Goal: Task Accomplishment & Management: Complete application form

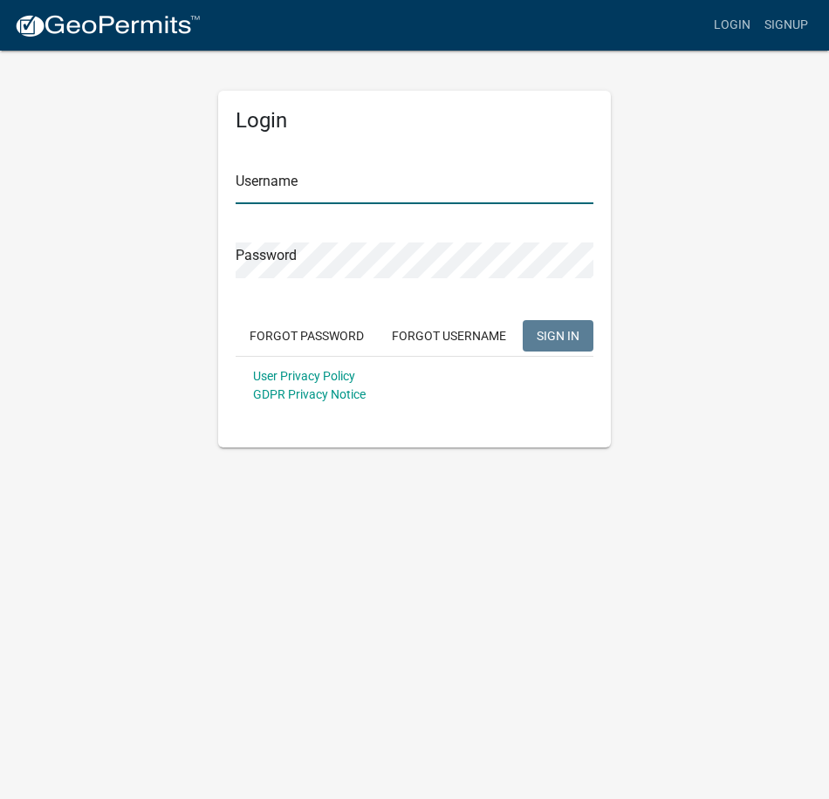
type input "Pemlaw"
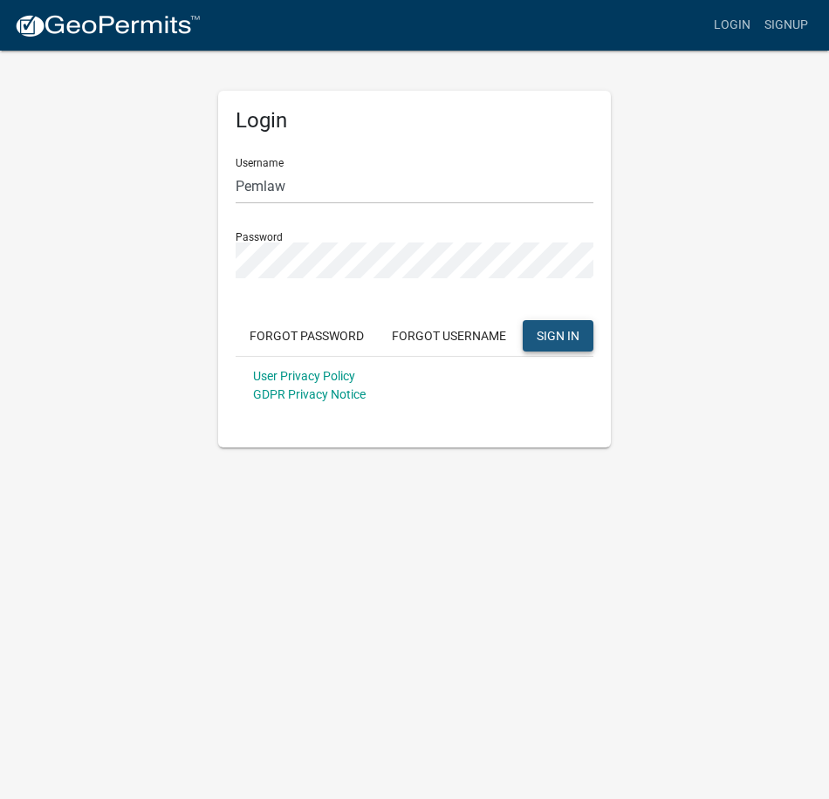
click at [551, 345] on button "SIGN IN" at bounding box center [558, 335] width 71 height 31
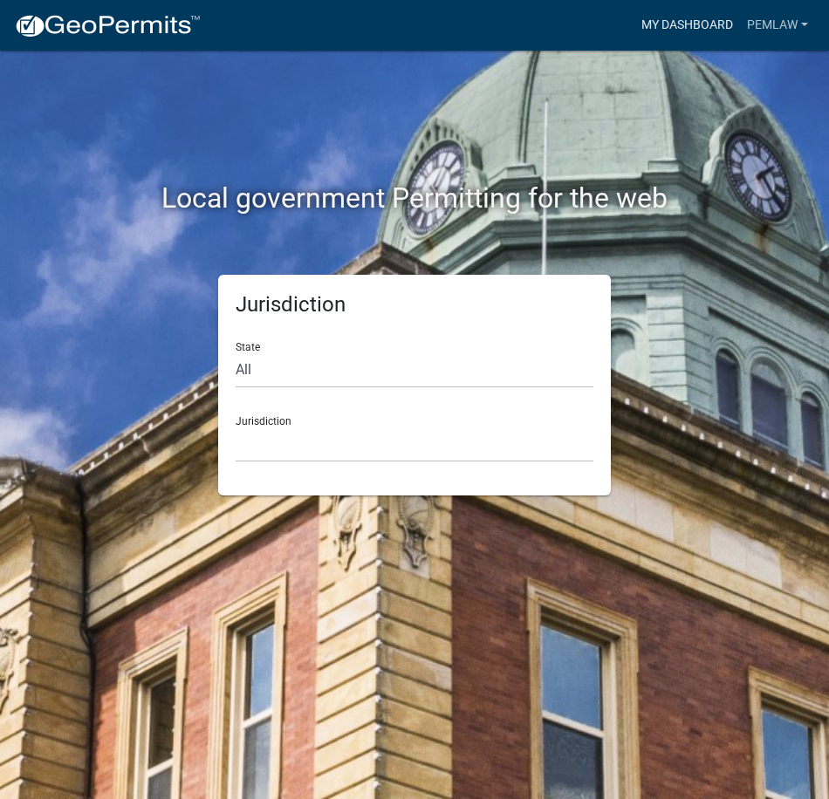
click at [700, 10] on link "My Dashboard" at bounding box center [687, 25] width 106 height 33
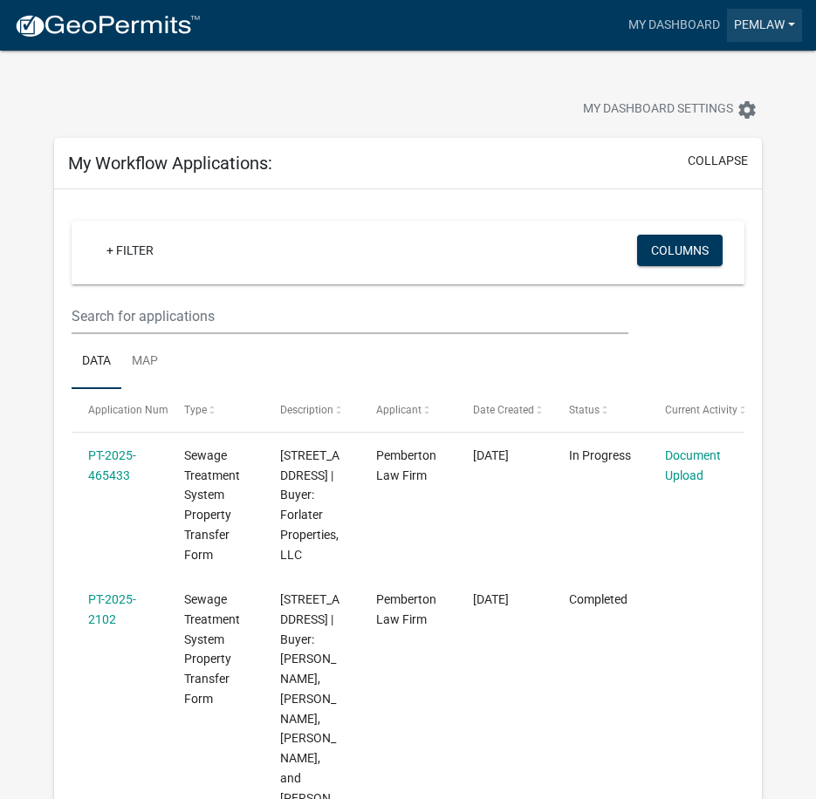
click at [755, 28] on link "Pemlaw" at bounding box center [764, 25] width 75 height 33
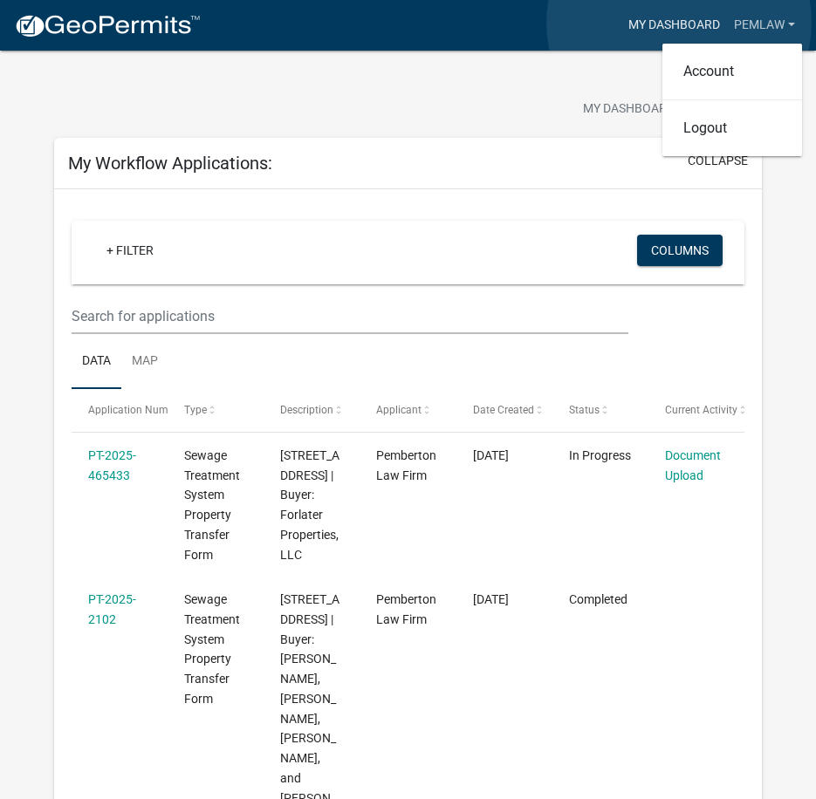
click at [679, 23] on link "My Dashboard" at bounding box center [674, 25] width 106 height 33
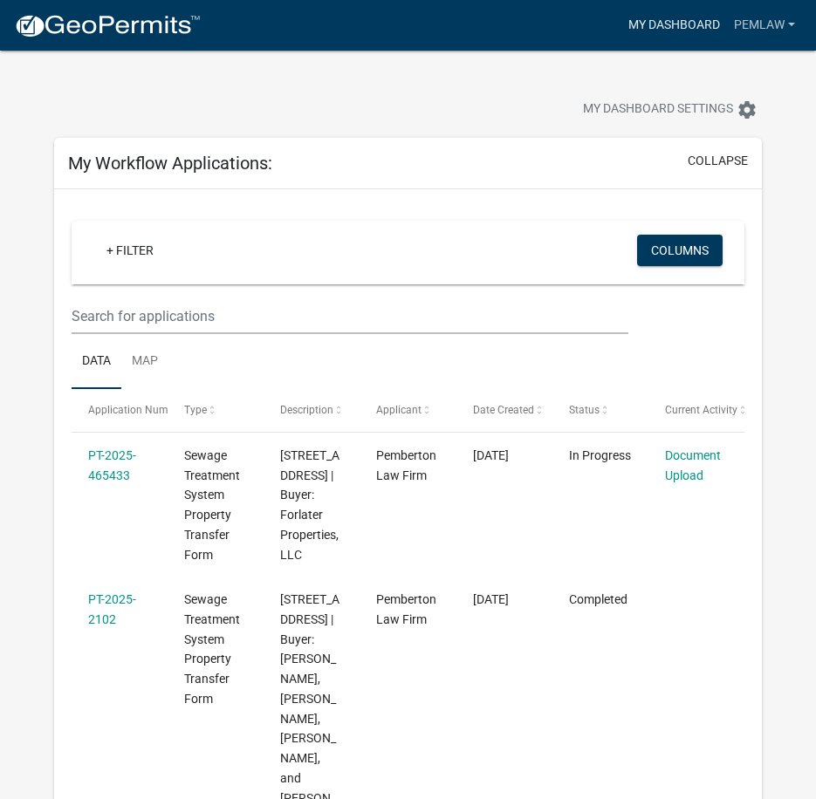
click at [688, 16] on link "My Dashboard" at bounding box center [674, 25] width 106 height 33
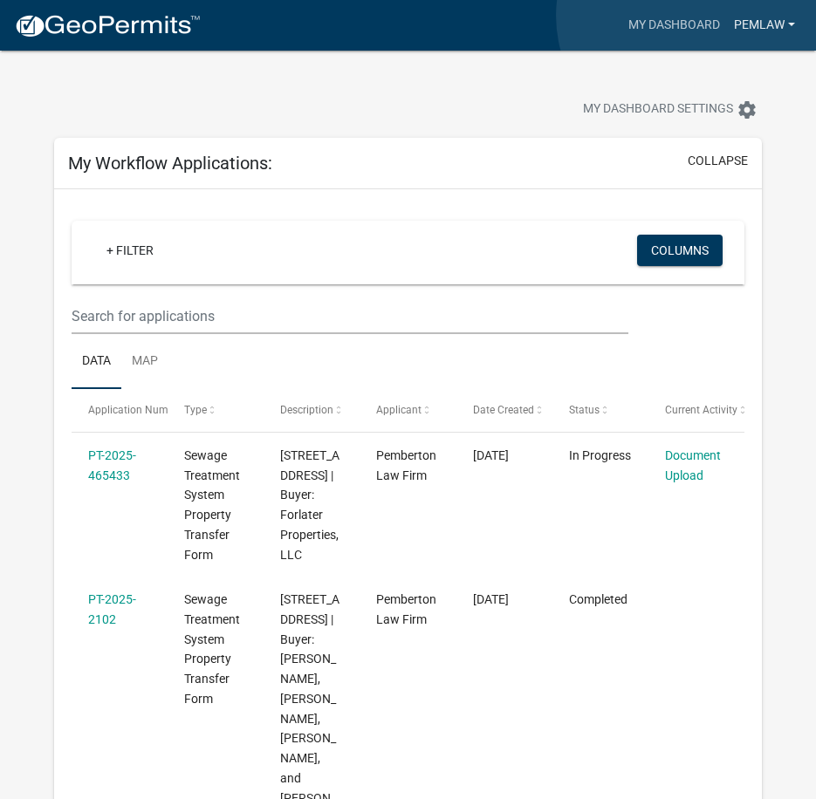
click at [769, 19] on link "Pemlaw" at bounding box center [764, 25] width 75 height 33
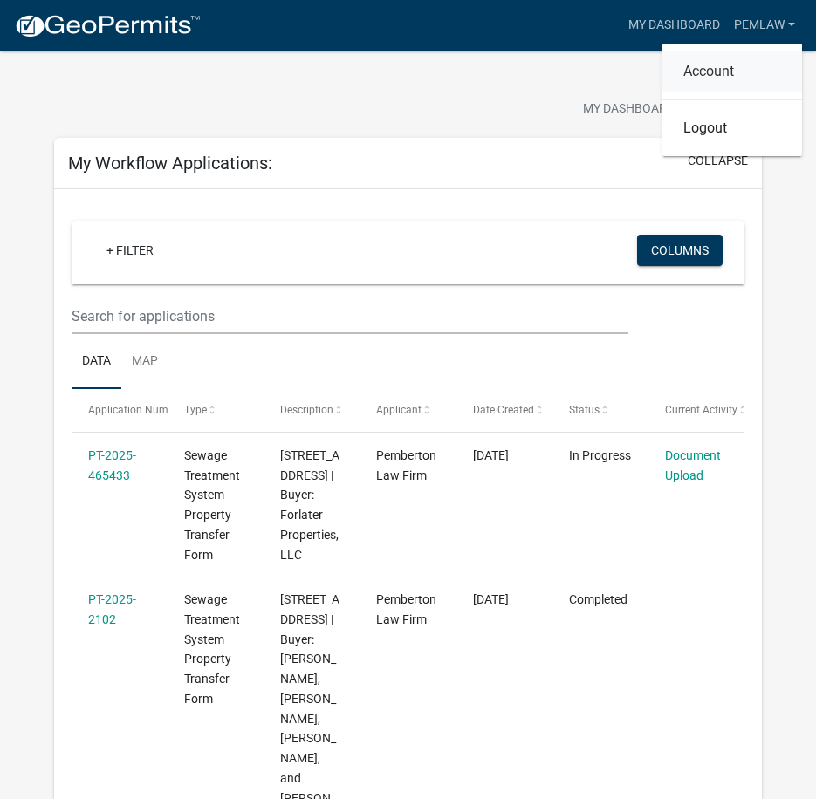
click at [743, 67] on link "Account" at bounding box center [732, 72] width 140 height 42
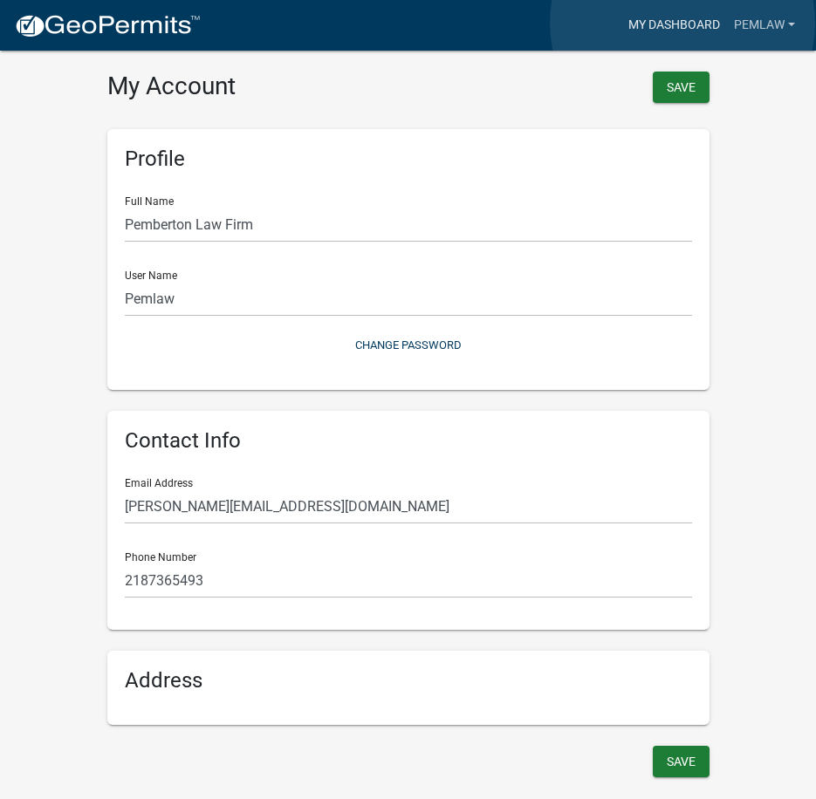
click at [682, 23] on link "My Dashboard" at bounding box center [674, 25] width 106 height 33
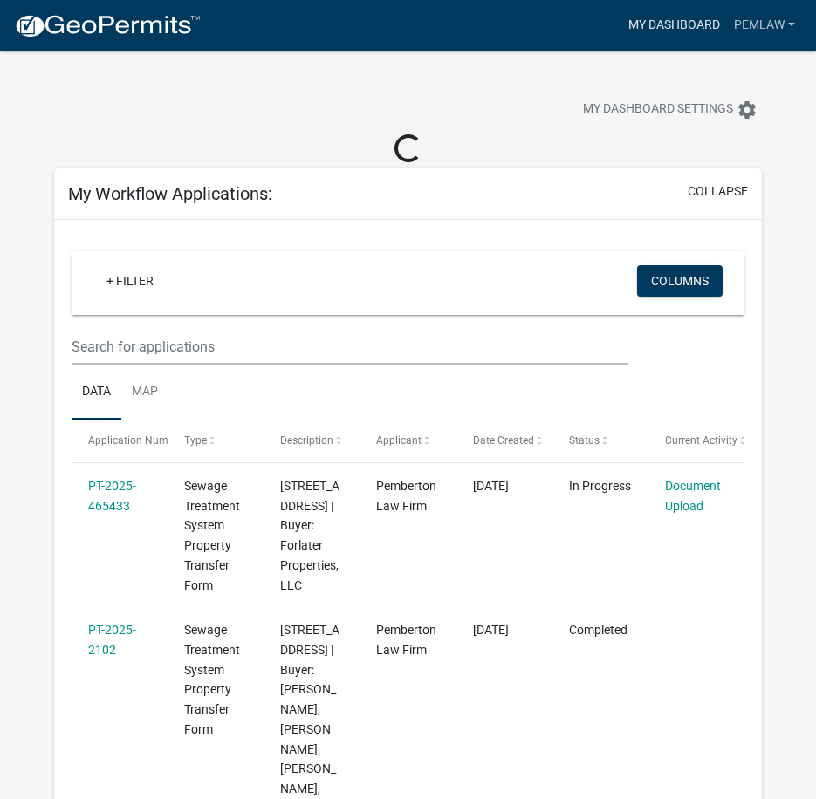
click at [662, 17] on link "My Dashboard" at bounding box center [674, 25] width 106 height 33
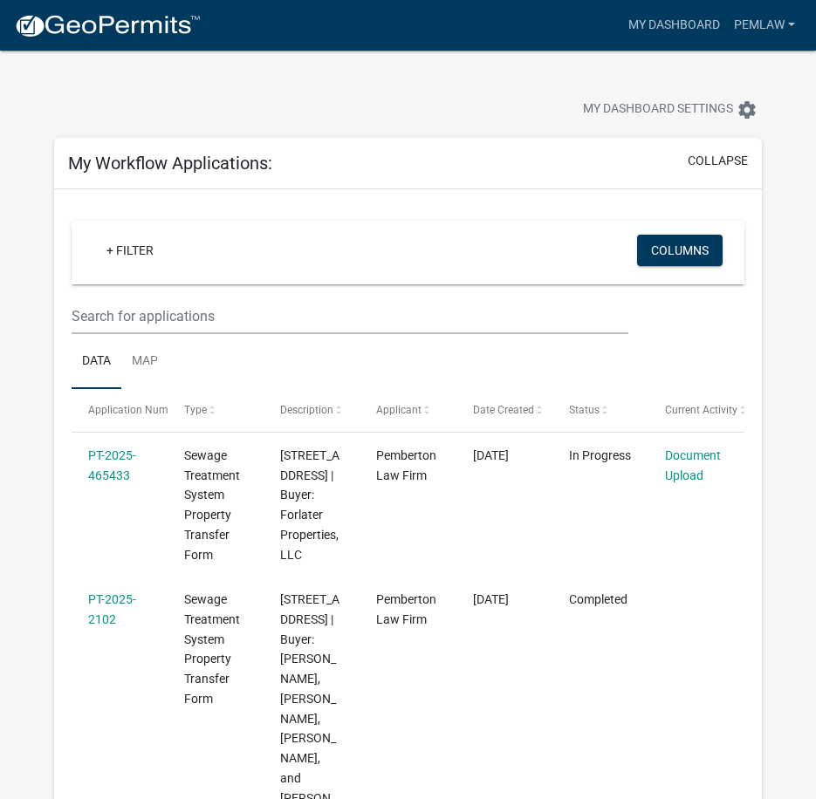
click at [0, 430] on html "Internet Explorer does NOT work with GeoPermits. Get a new browser for more sec…" at bounding box center [408, 399] width 816 height 799
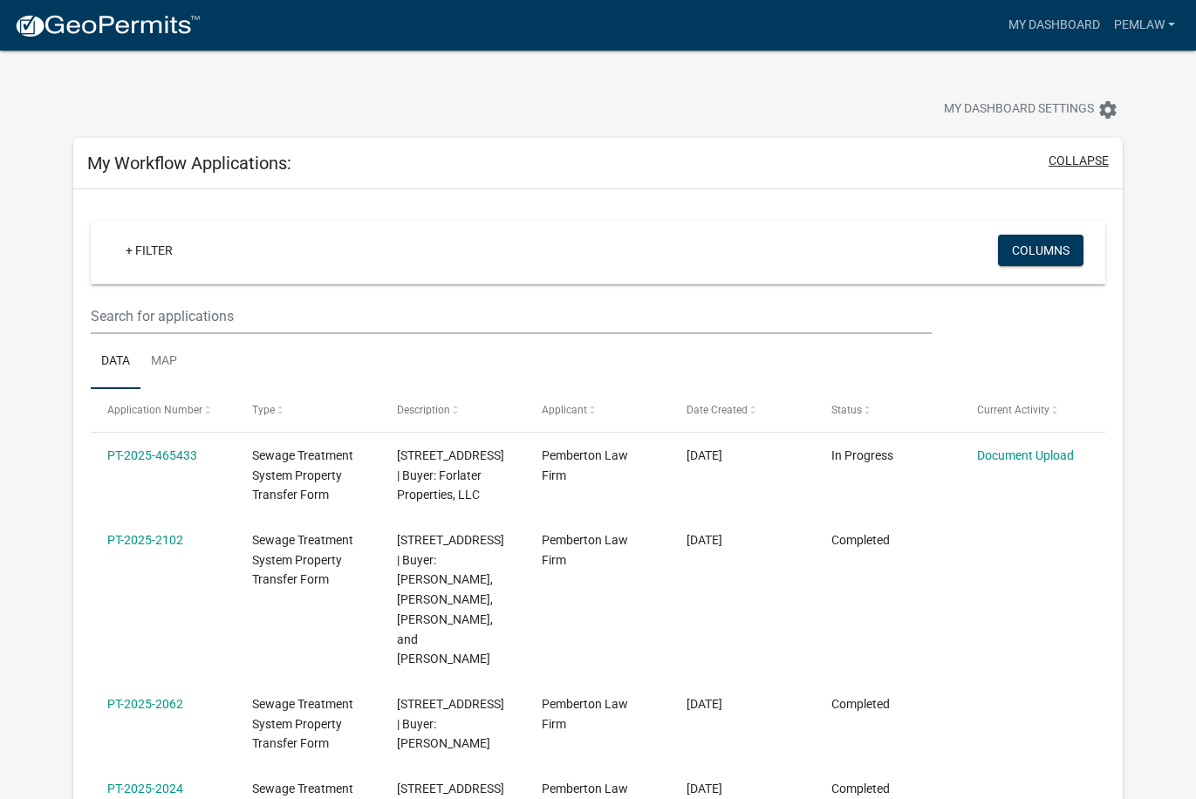
click at [828, 159] on button "collapse" at bounding box center [1079, 161] width 60 height 18
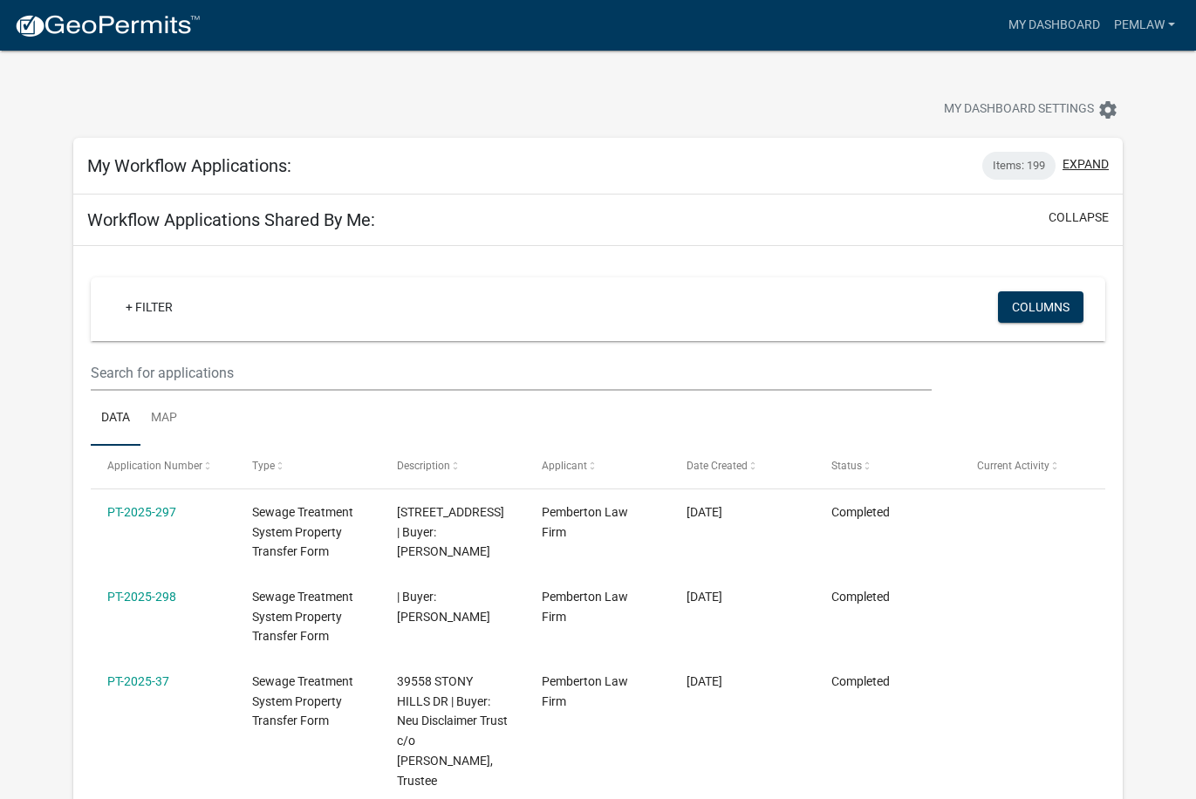
click at [828, 159] on button "expand" at bounding box center [1086, 164] width 46 height 18
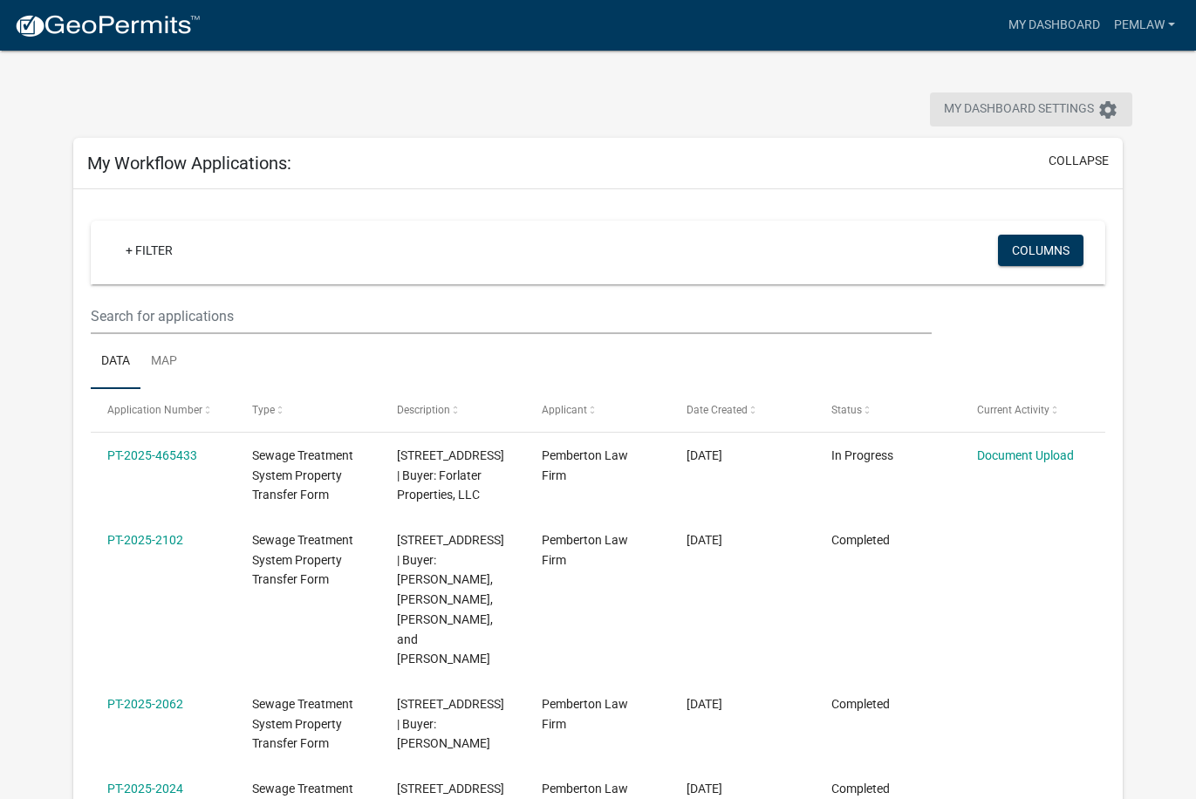
click at [828, 100] on icon "settings" at bounding box center [1108, 109] width 21 height 21
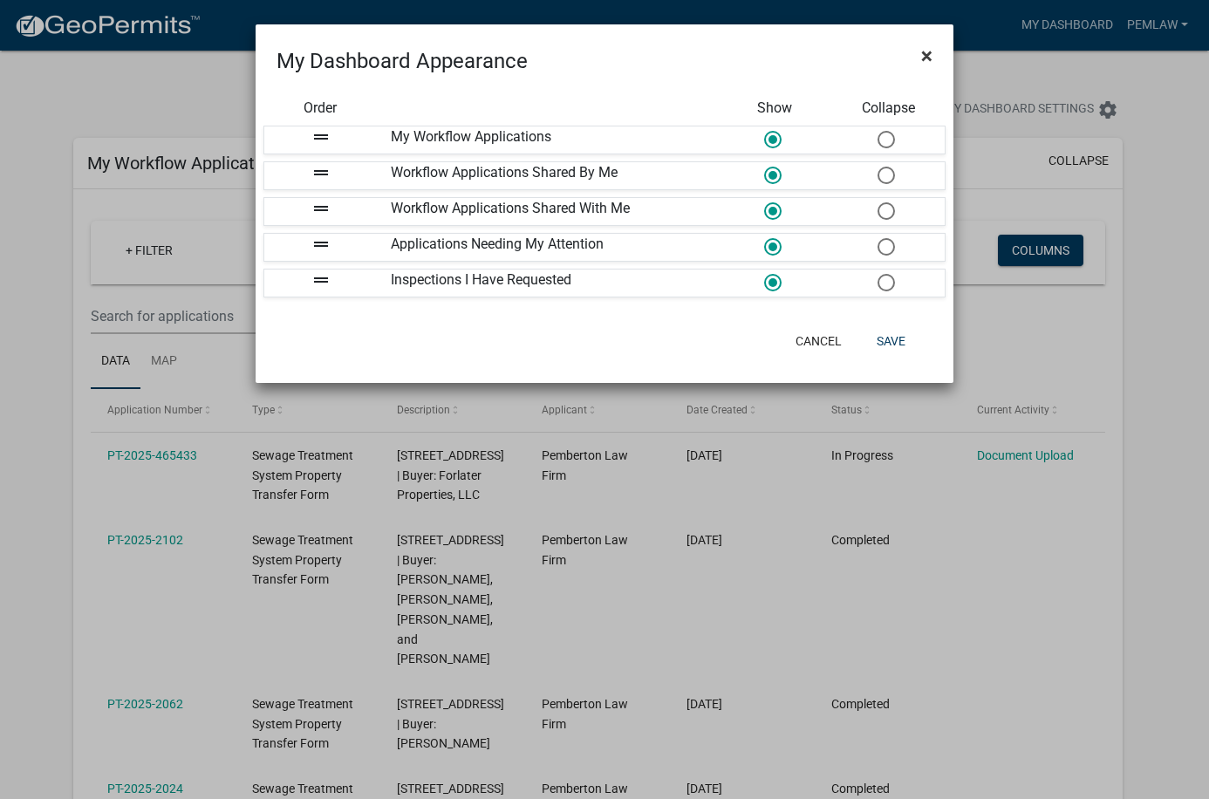
click at [828, 63] on span "×" at bounding box center [926, 56] width 11 height 24
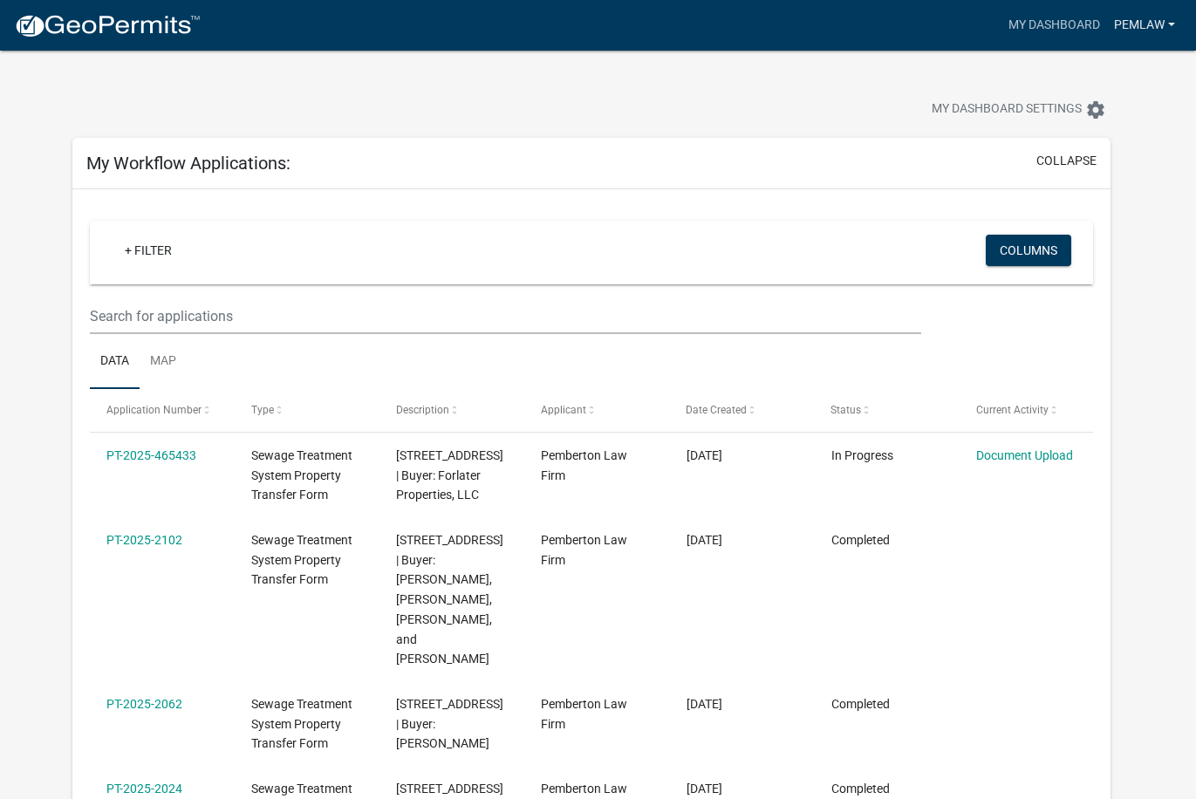
click at [828, 20] on link "Pemlaw" at bounding box center [1144, 25] width 75 height 33
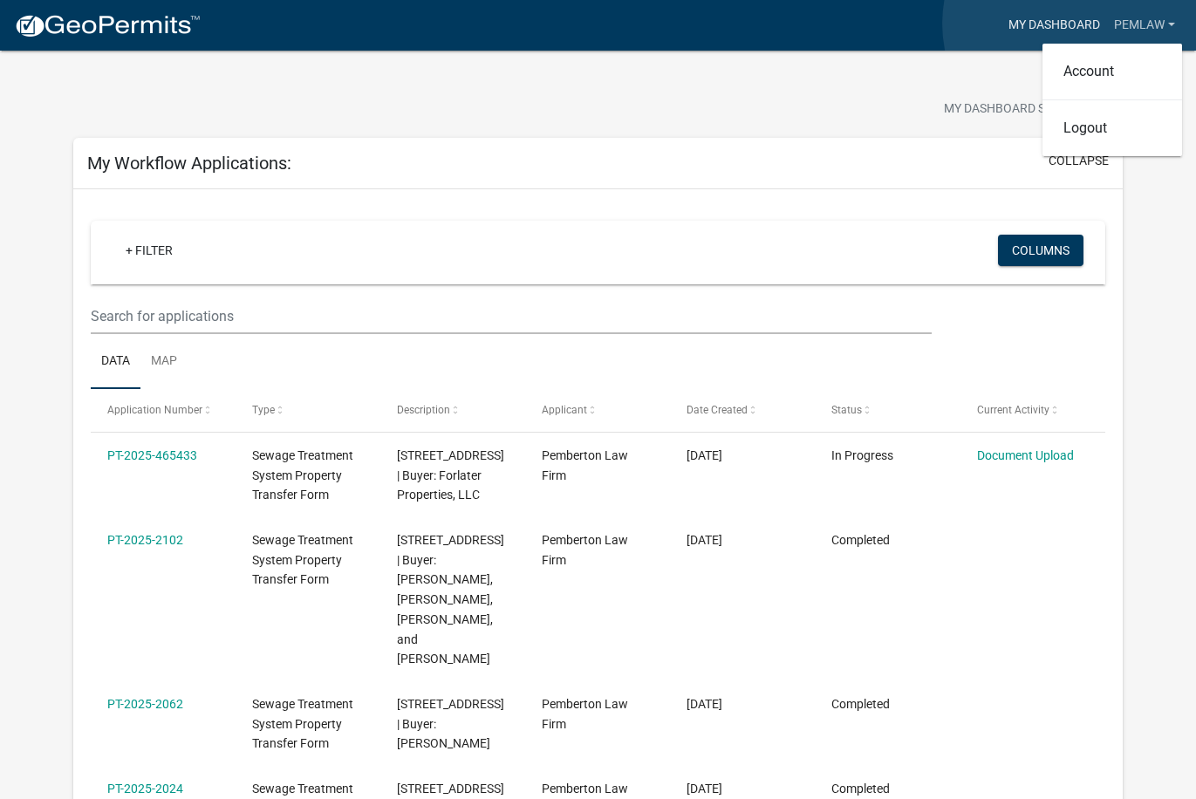
click at [828, 24] on link "My Dashboard" at bounding box center [1055, 25] width 106 height 33
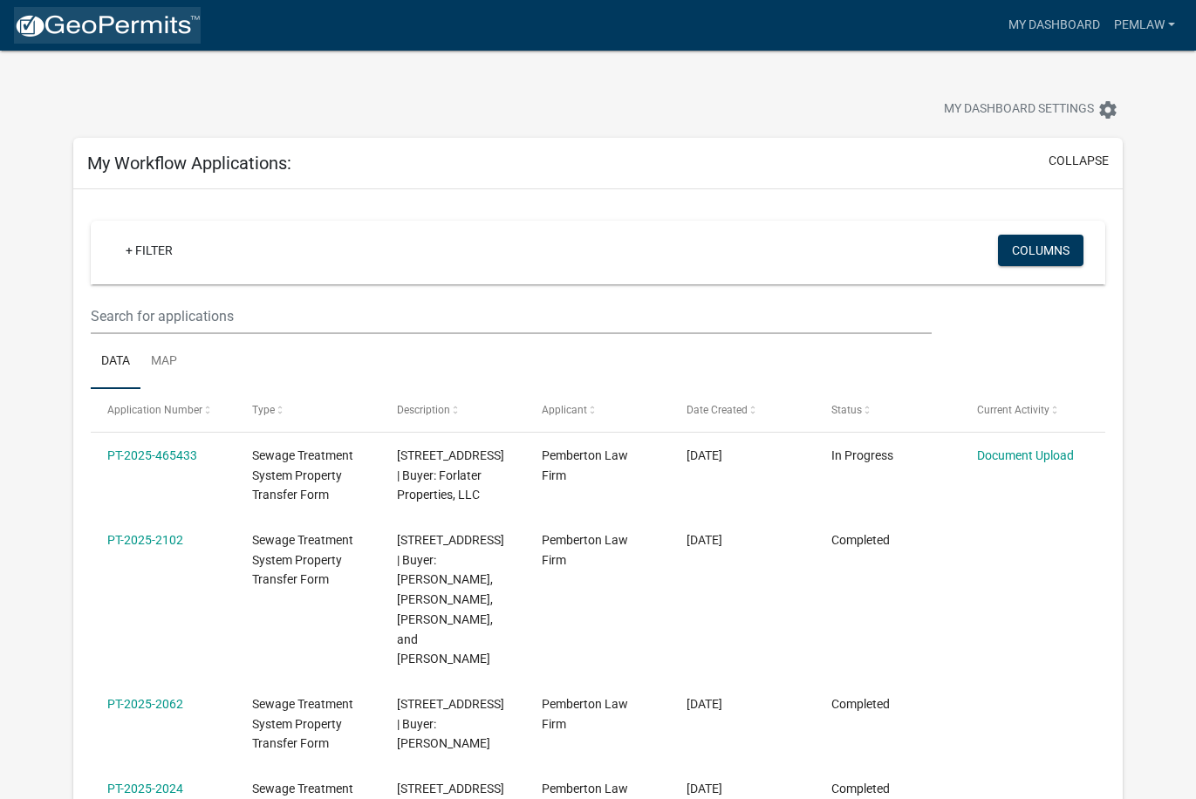
click at [104, 23] on img at bounding box center [107, 26] width 187 height 26
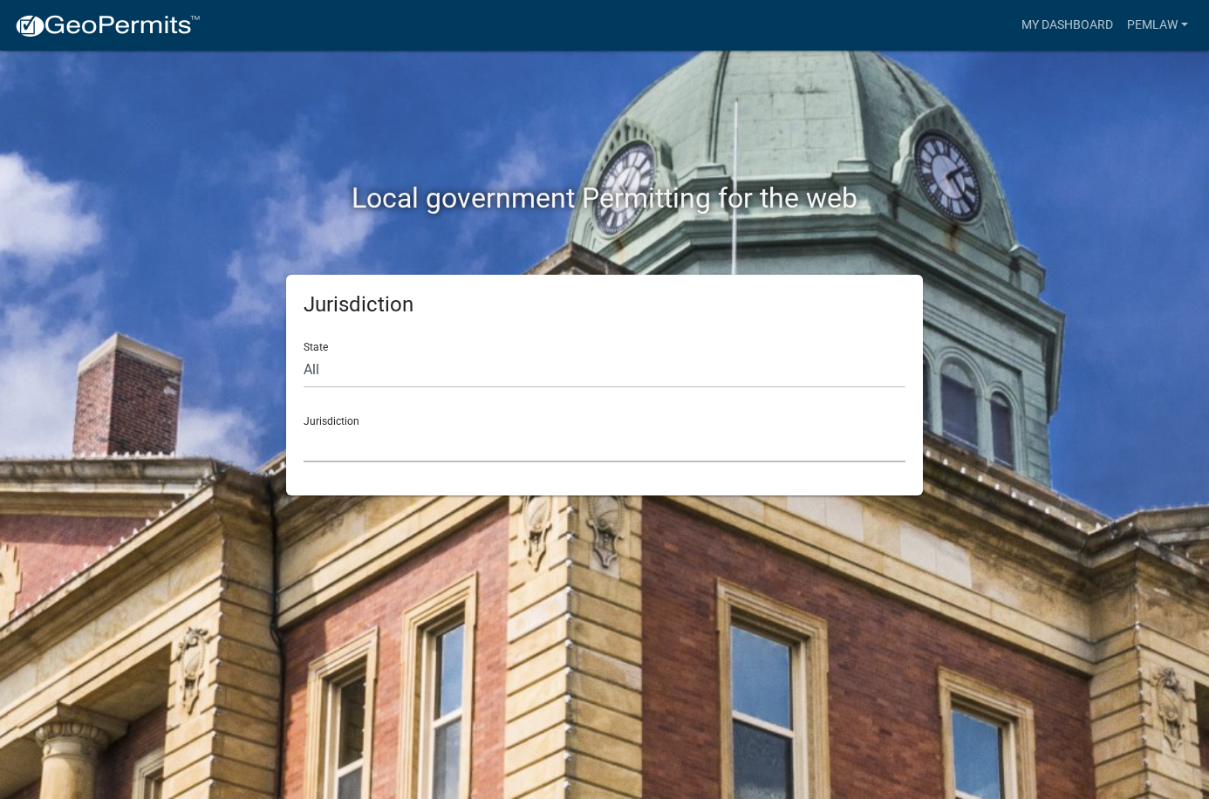
click at [389, 436] on select "Custer County, Colorado Cook County, Georgia Crawford County, Georgia Gilmer Co…" at bounding box center [605, 445] width 602 height 36
click at [142, 423] on div "Jurisdiction State All Colorado Georgia Indiana Iowa Kansas Minnesota Ohio Sout…" at bounding box center [604, 385] width 995 height 221
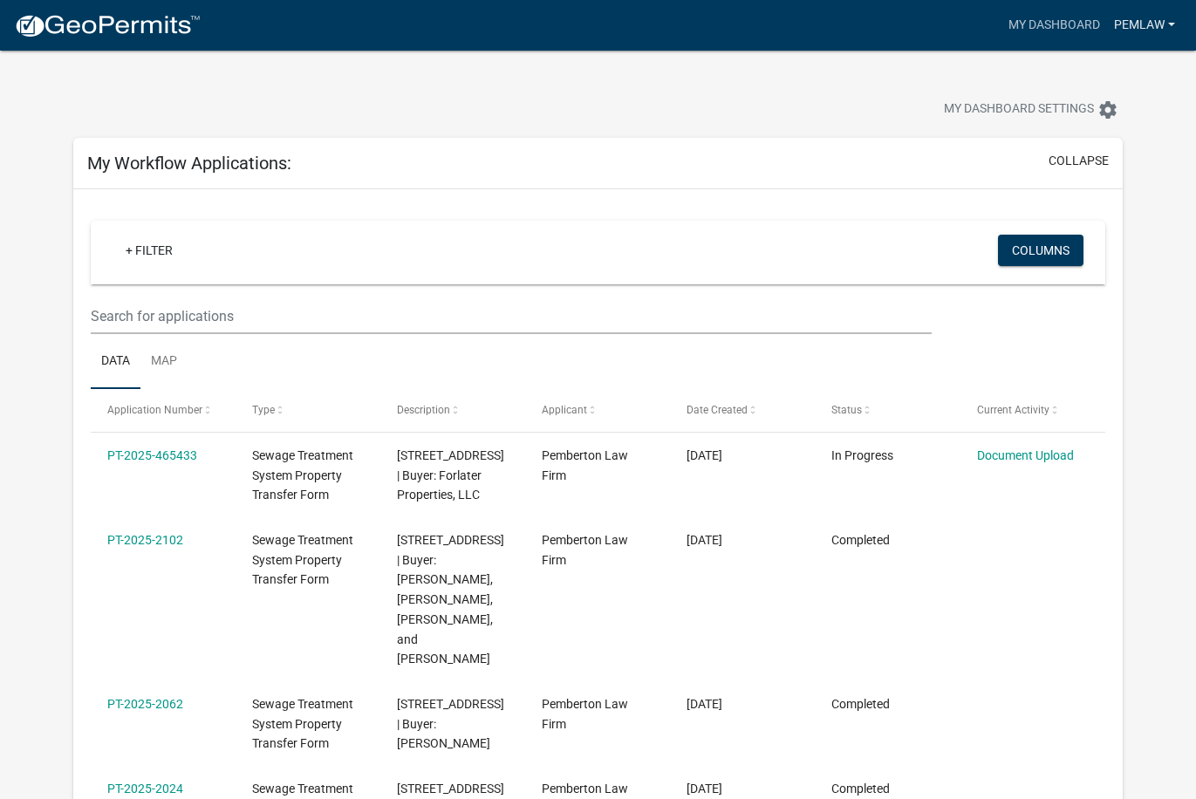
click at [1142, 17] on link "Pemlaw" at bounding box center [1144, 25] width 75 height 33
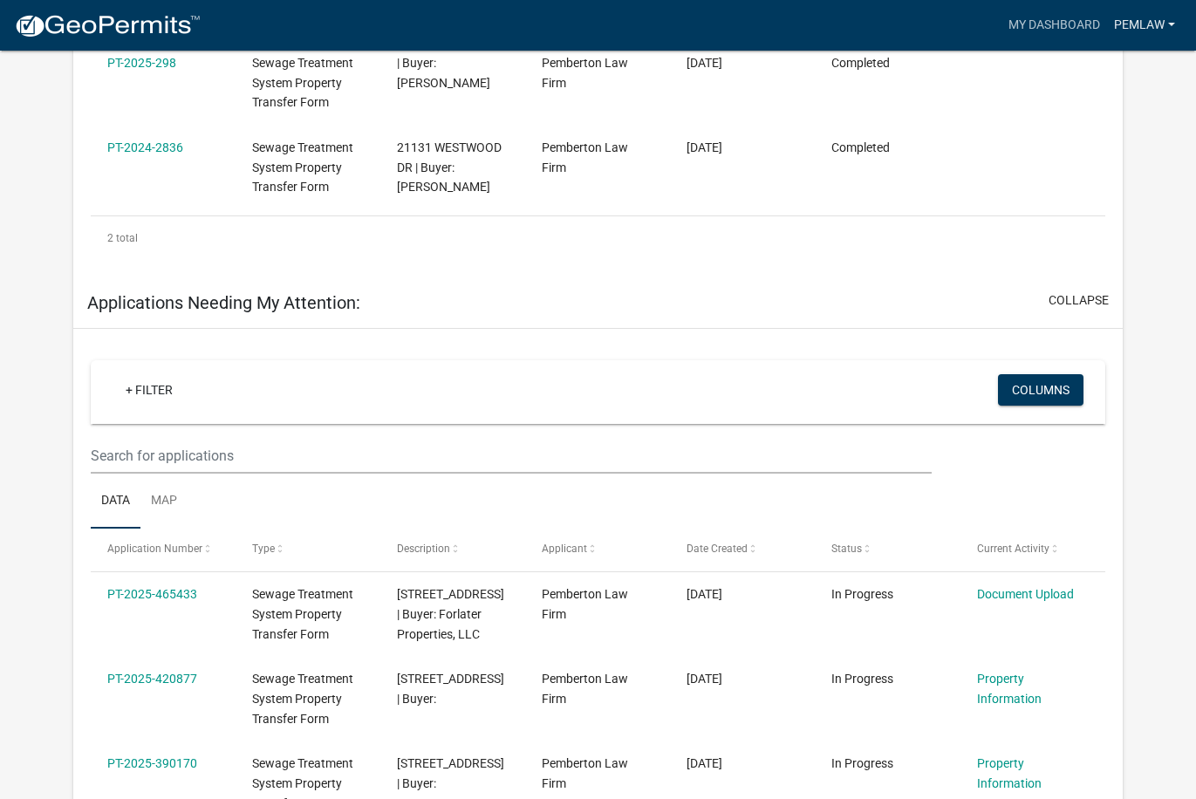
scroll to position [2539, 0]
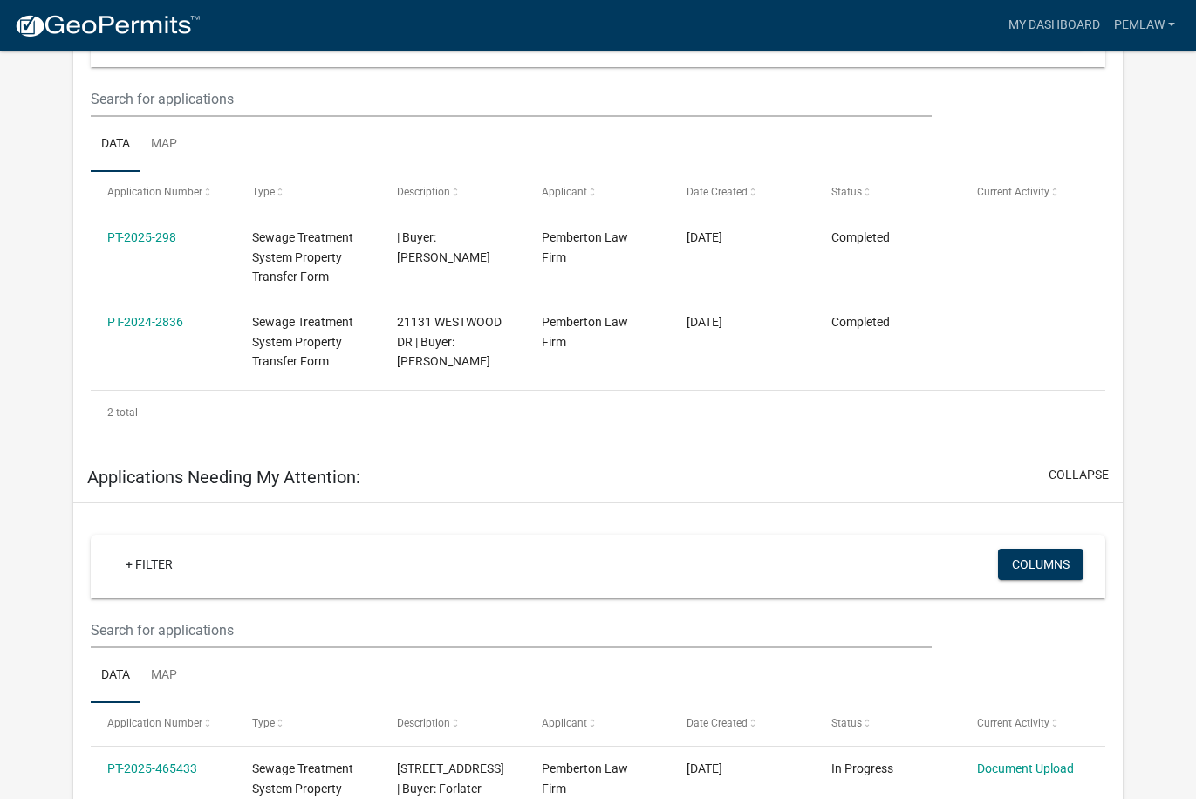
click at [81, 29] on img at bounding box center [107, 26] width 187 height 26
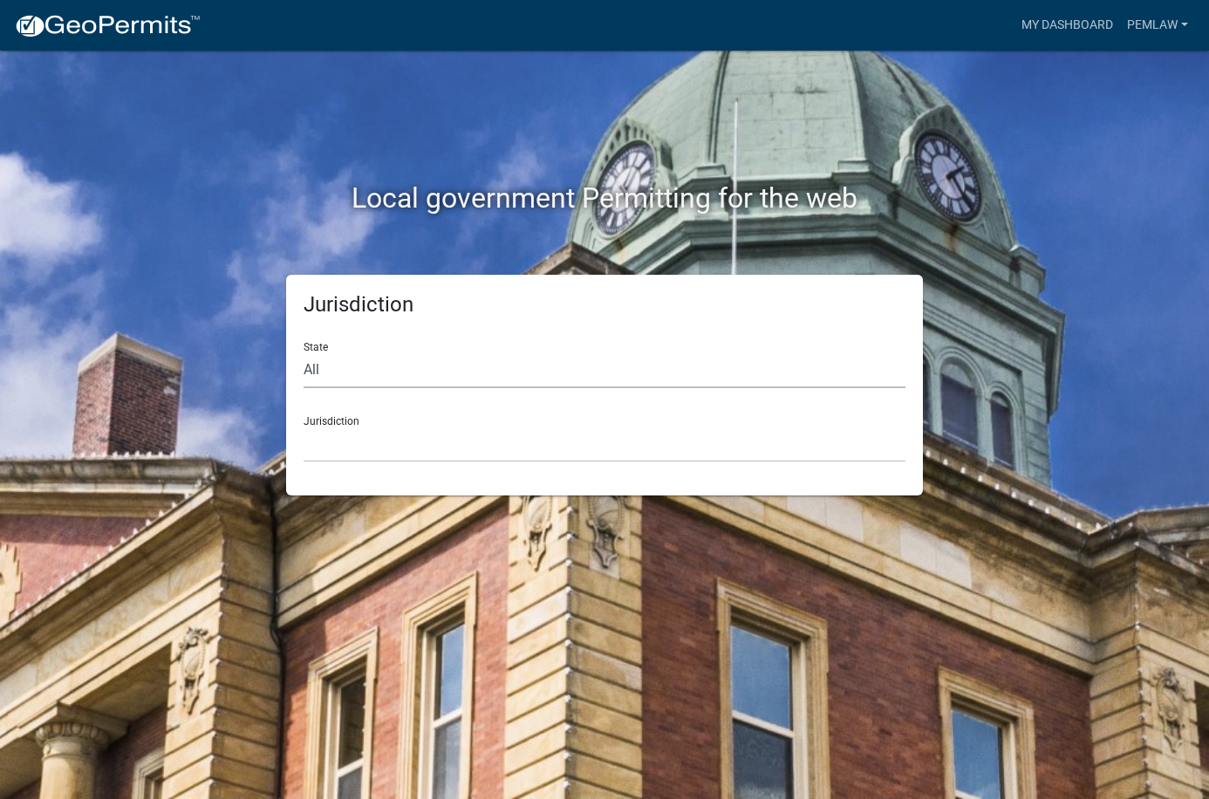
click at [346, 355] on select "All [US_STATE] [US_STATE] [US_STATE] [US_STATE] [US_STATE] [US_STATE] [US_STATE…" at bounding box center [605, 371] width 602 height 36
select select "[US_STATE]"
click at [304, 353] on select "All [US_STATE] [US_STATE] [US_STATE] [US_STATE] [US_STATE] [US_STATE] [US_STATE…" at bounding box center [605, 371] width 602 height 36
drag, startPoint x: 380, startPoint y: 432, endPoint x: 379, endPoint y: 441, distance: 8.9
click at [380, 432] on select "[GEOGRAPHIC_DATA], [US_STATE] [GEOGRAPHIC_DATA], [US_STATE] [GEOGRAPHIC_DATA], …" at bounding box center [605, 445] width 602 height 36
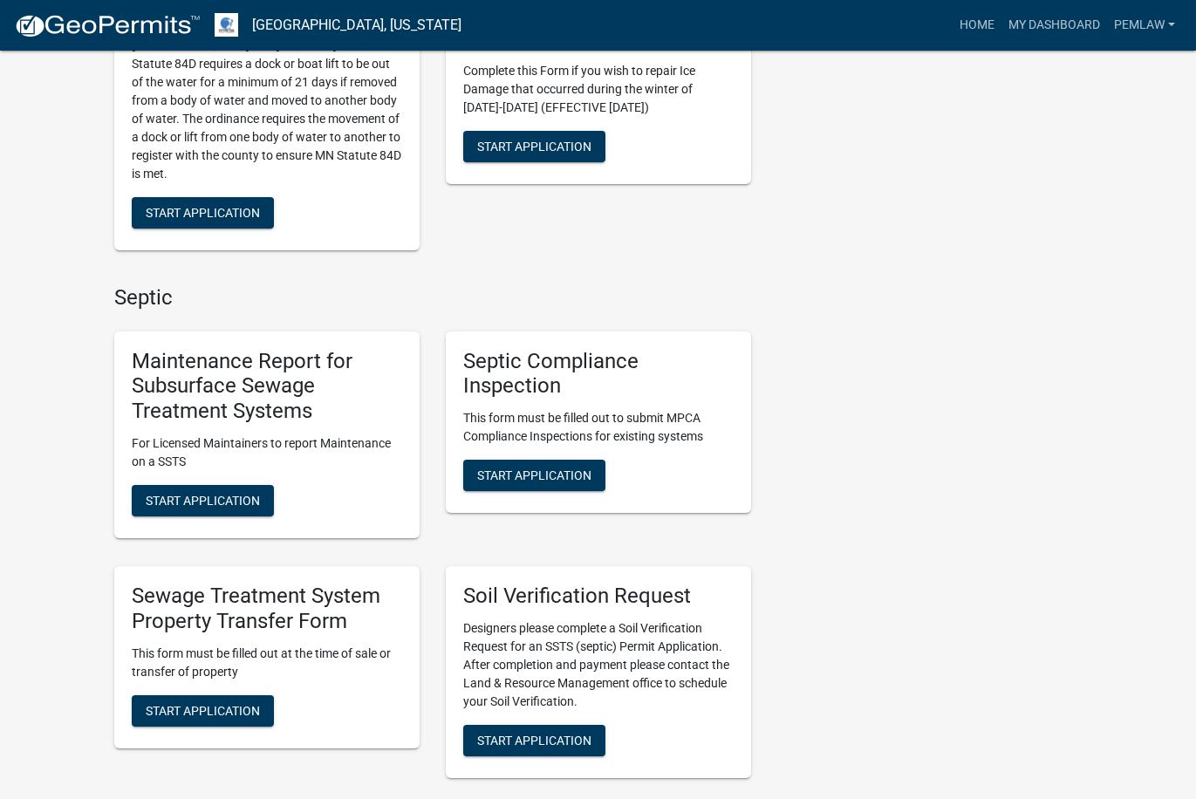
scroll to position [611, 0]
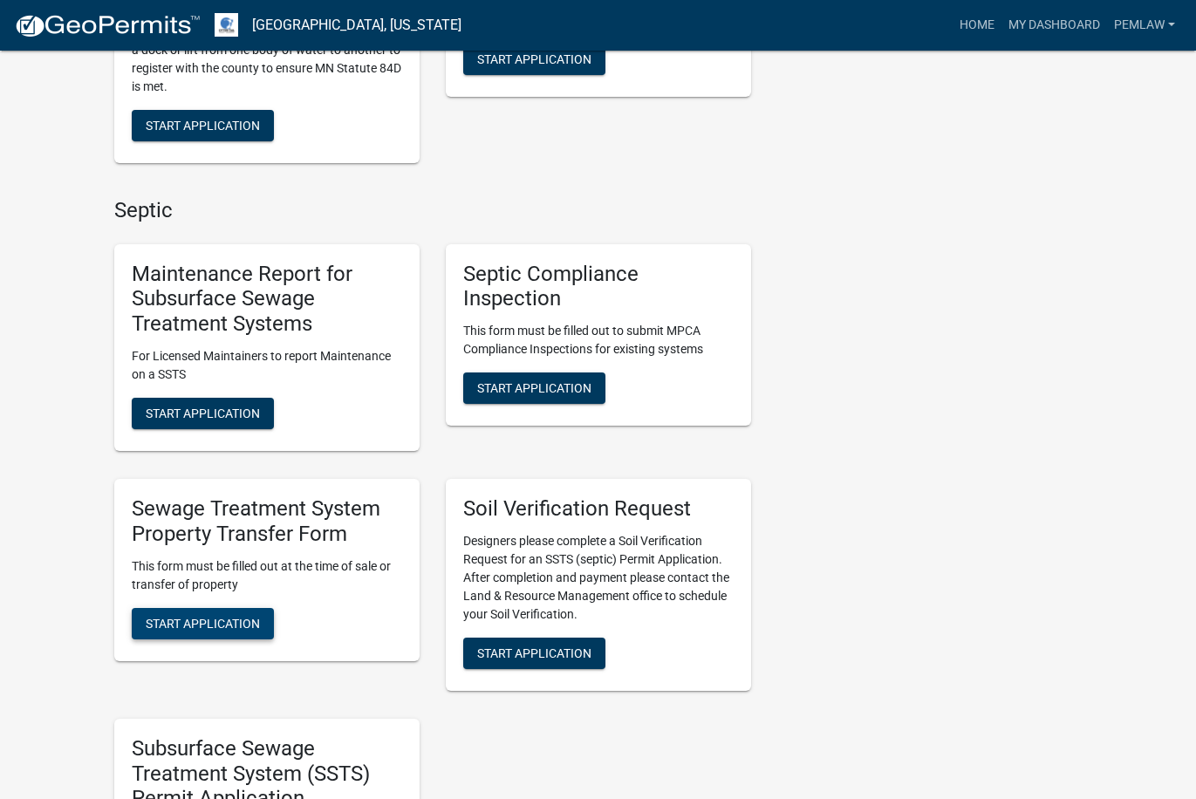
click at [173, 616] on span "Start Application" at bounding box center [203, 623] width 114 height 14
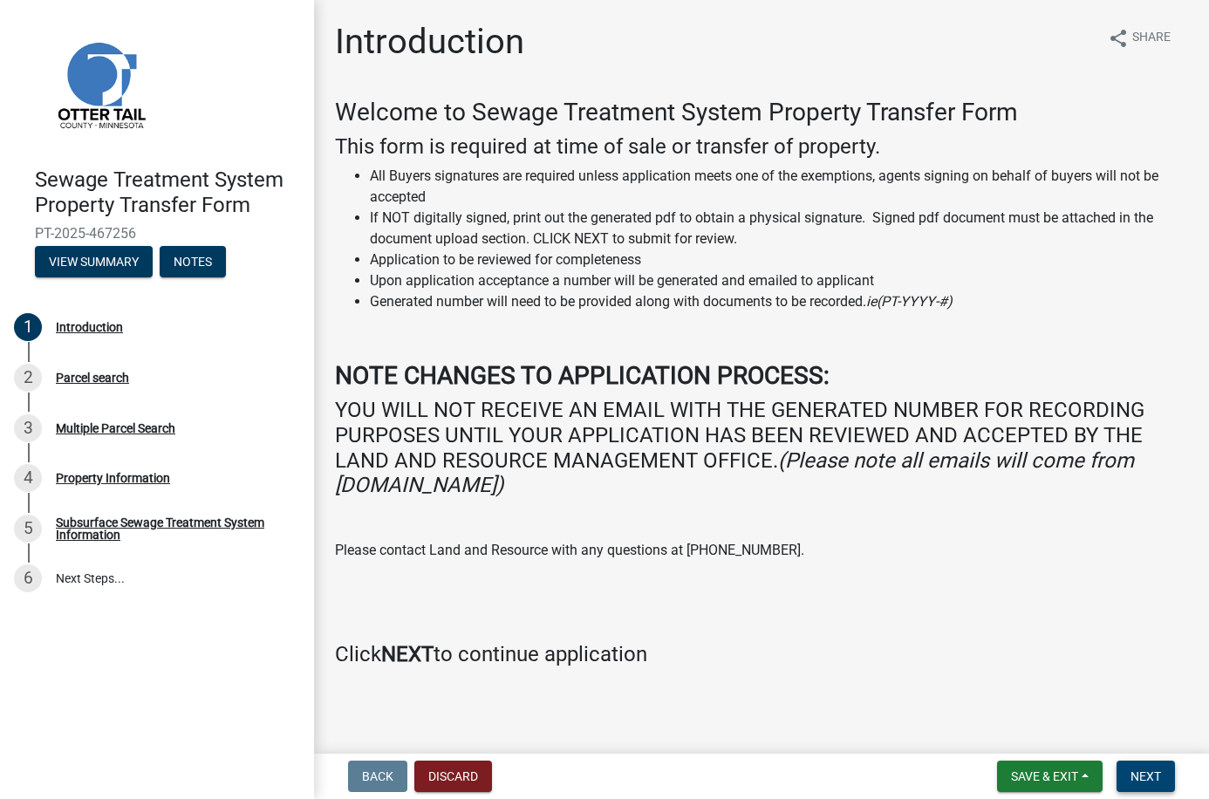
click at [1143, 773] on span "Next" at bounding box center [1146, 777] width 31 height 14
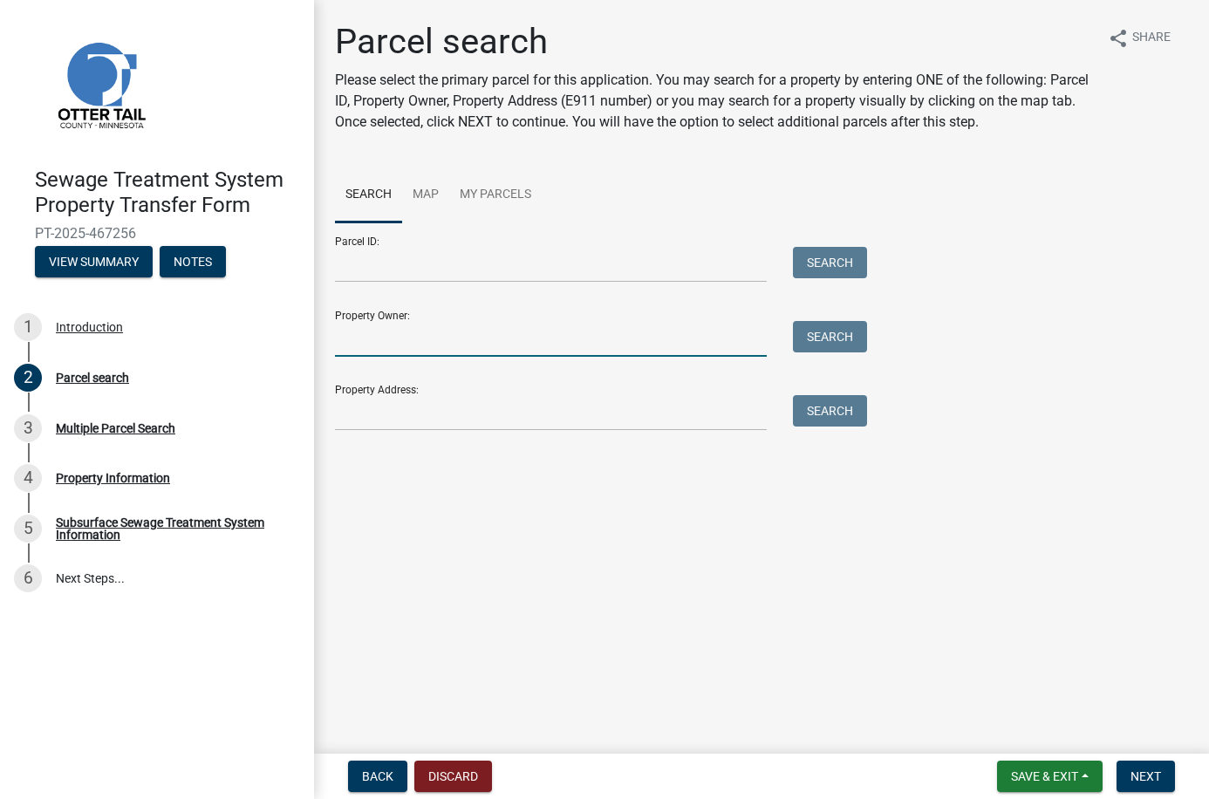
click at [374, 349] on input "Property Owner:" at bounding box center [551, 339] width 432 height 36
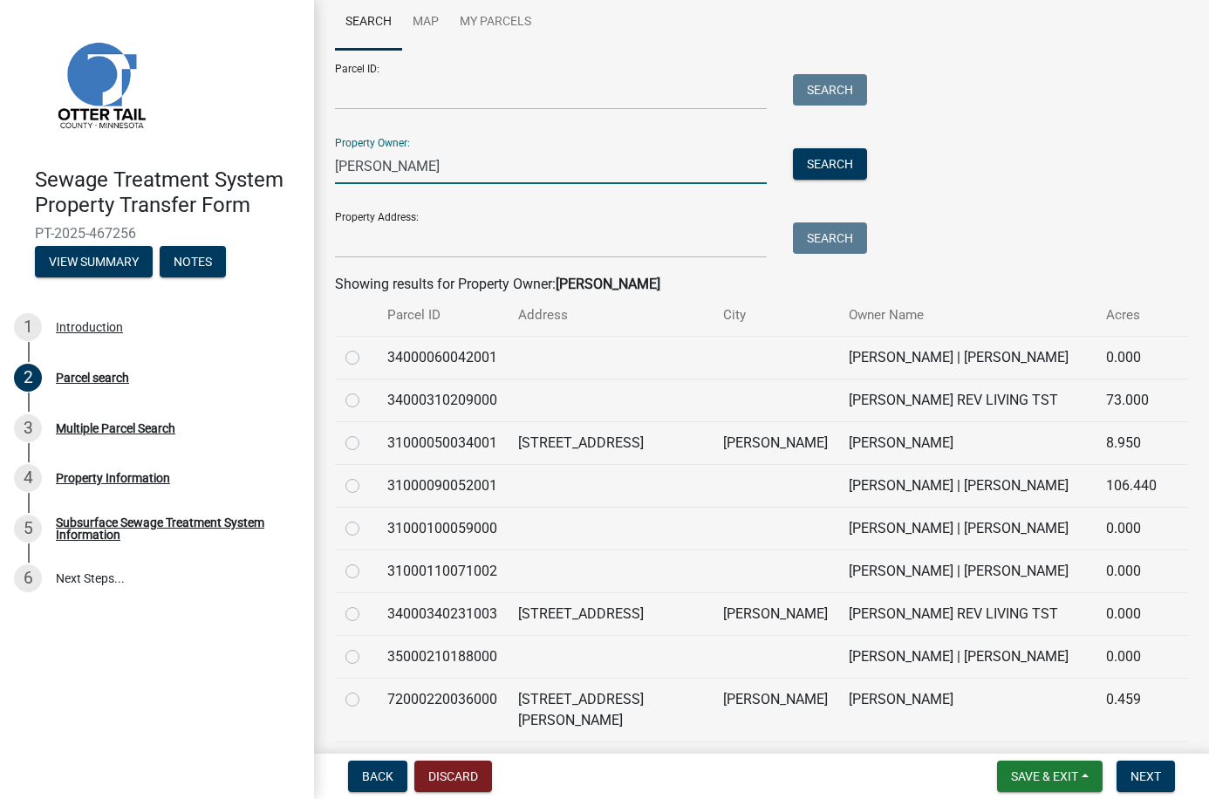
scroll to position [175, 0]
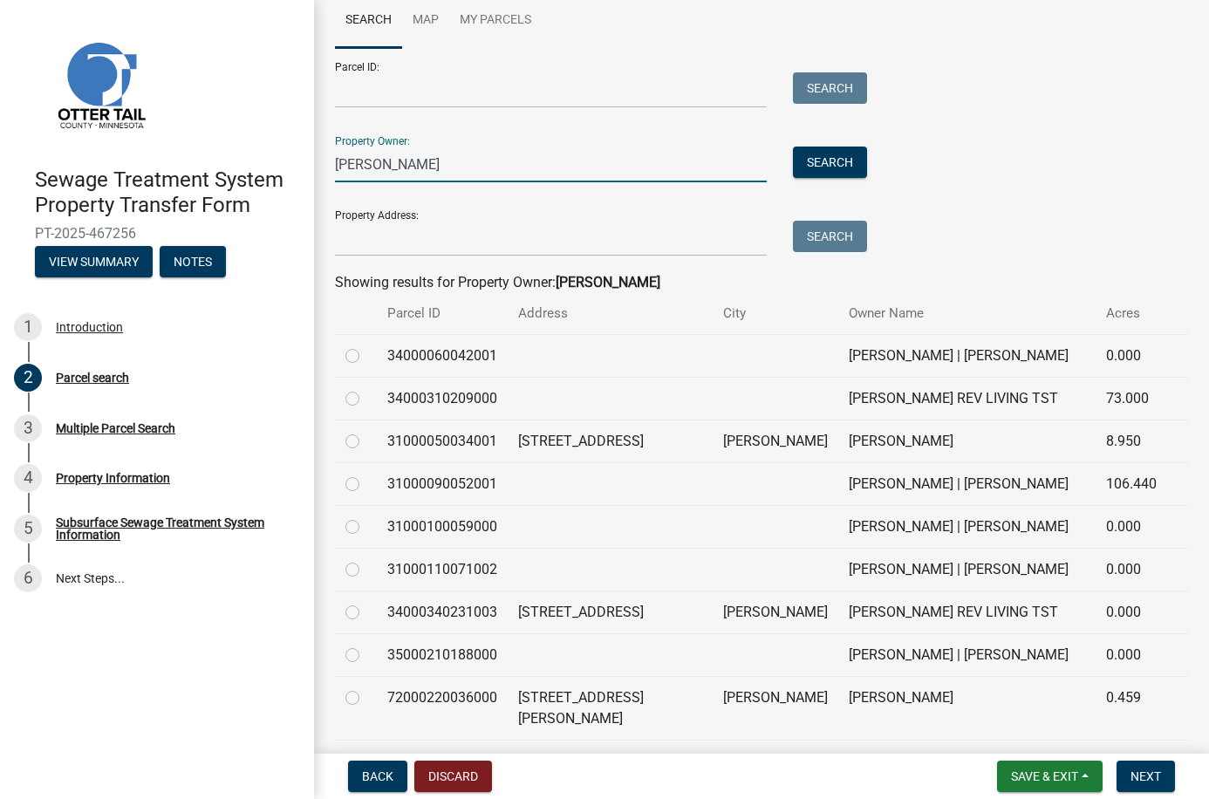
type input "[PERSON_NAME]"
click at [366, 346] on label at bounding box center [366, 346] width 0 height 0
click at [366, 355] on input "radio" at bounding box center [371, 351] width 11 height 11
radio input "true"
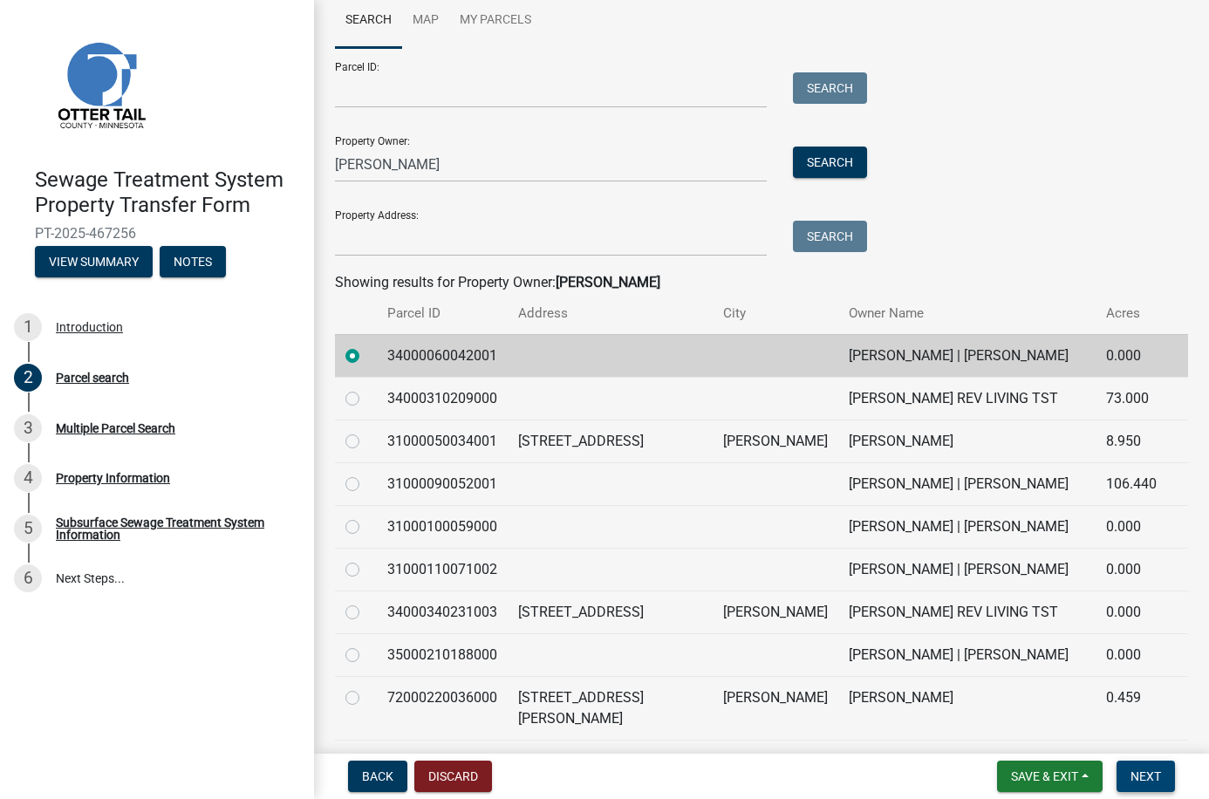
click at [1131, 774] on span "Next" at bounding box center [1146, 777] width 31 height 14
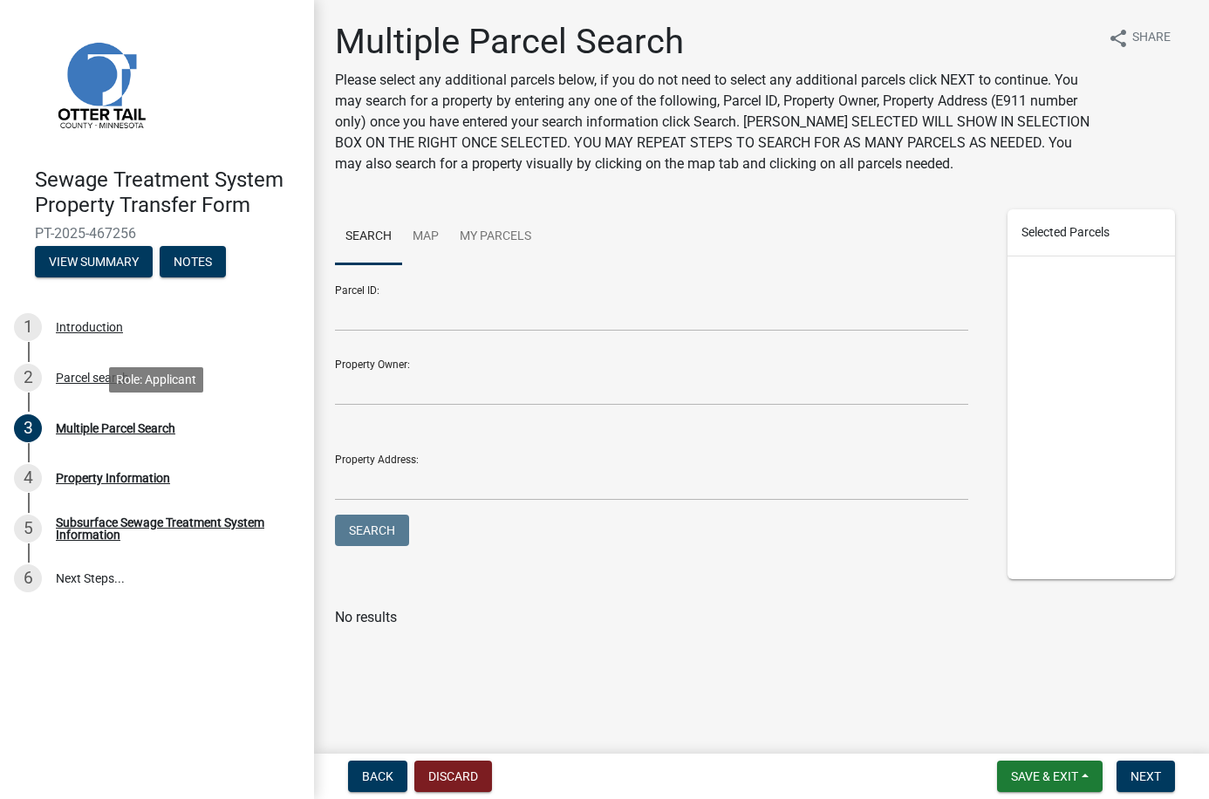
click at [120, 428] on div "Multiple Parcel Search" at bounding box center [116, 428] width 120 height 12
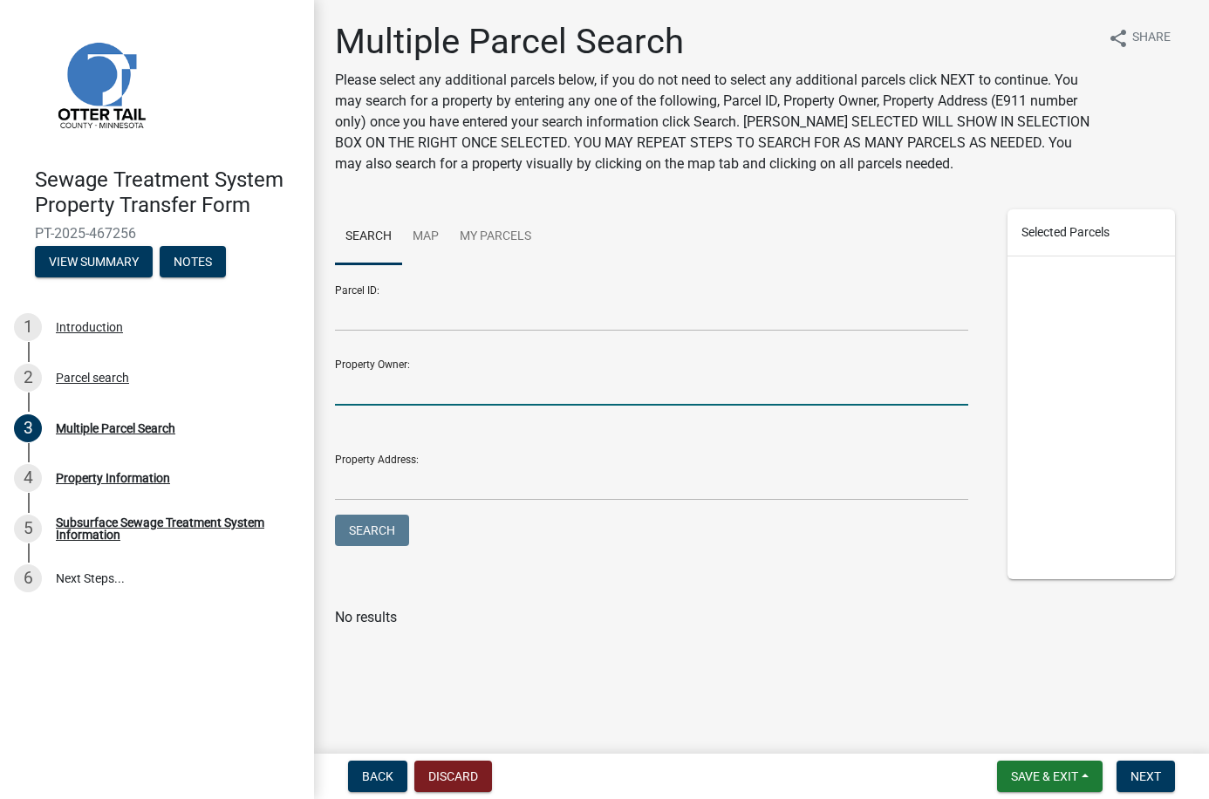
click at [379, 382] on input "Property Owner:" at bounding box center [652, 388] width 634 height 36
type input "[PERSON_NAME]"
click at [335, 515] on button "Search" at bounding box center [372, 530] width 74 height 31
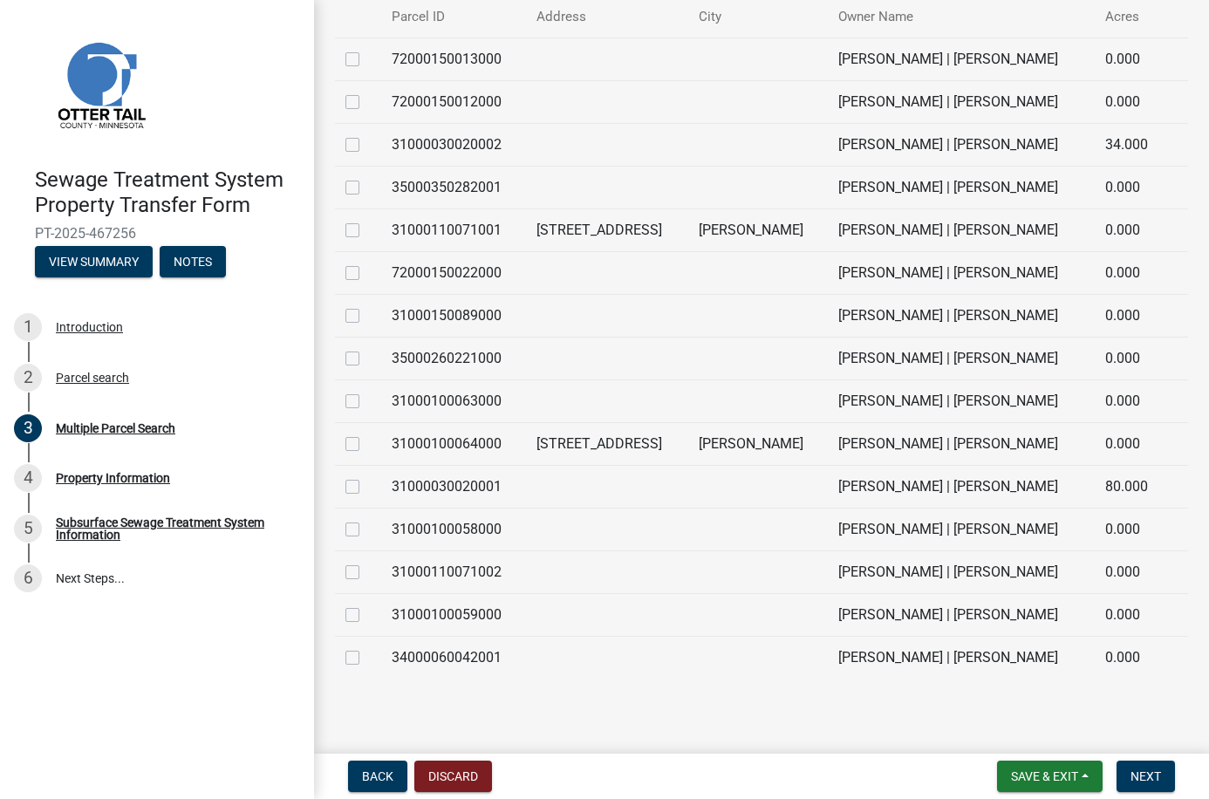
scroll to position [524, 0]
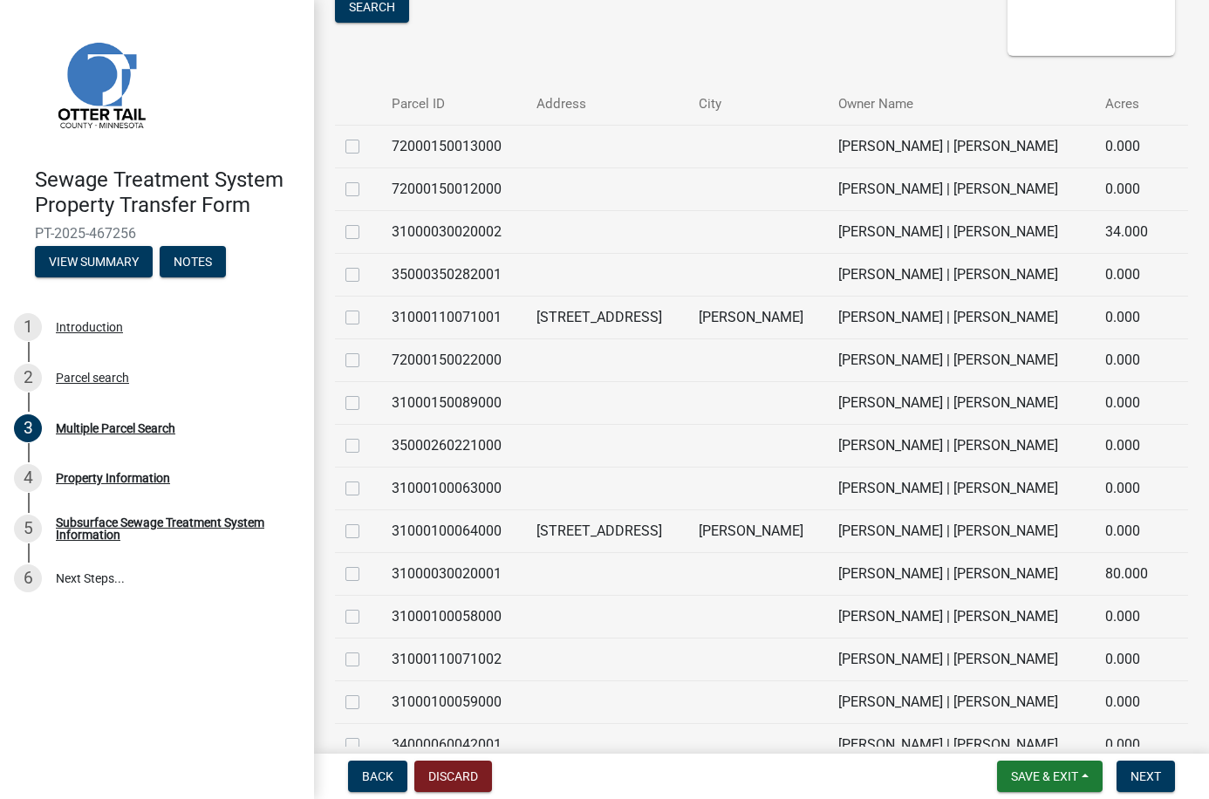
click at [366, 264] on label at bounding box center [366, 264] width 0 height 0
click at [366, 276] on input "checkbox" at bounding box center [371, 269] width 11 height 11
checkbox input "true"
click at [366, 435] on label at bounding box center [366, 435] width 0 height 0
click at [366, 447] on input "checkbox" at bounding box center [371, 440] width 11 height 11
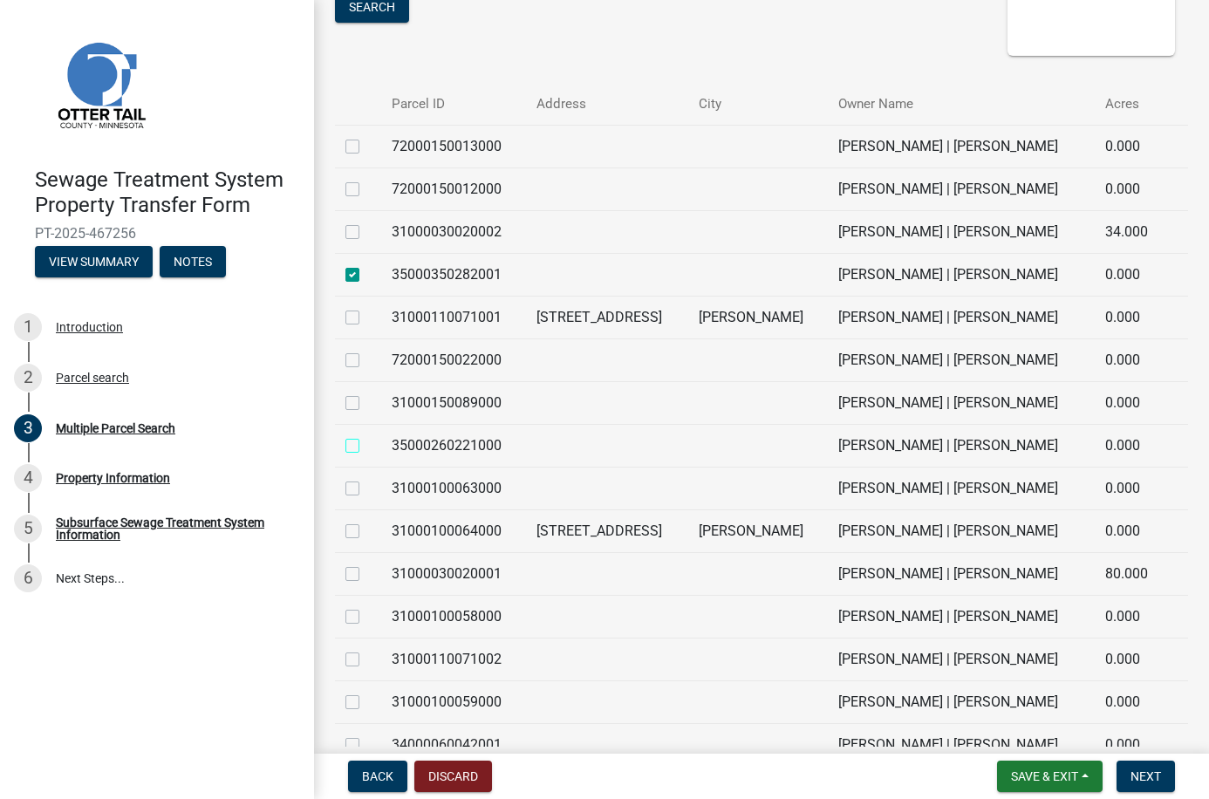
checkbox input "true"
click at [366, 136] on label at bounding box center [366, 136] width 0 height 0
click at [366, 143] on input "checkbox" at bounding box center [371, 141] width 11 height 11
checkbox input "true"
click at [366, 179] on label at bounding box center [366, 179] width 0 height 0
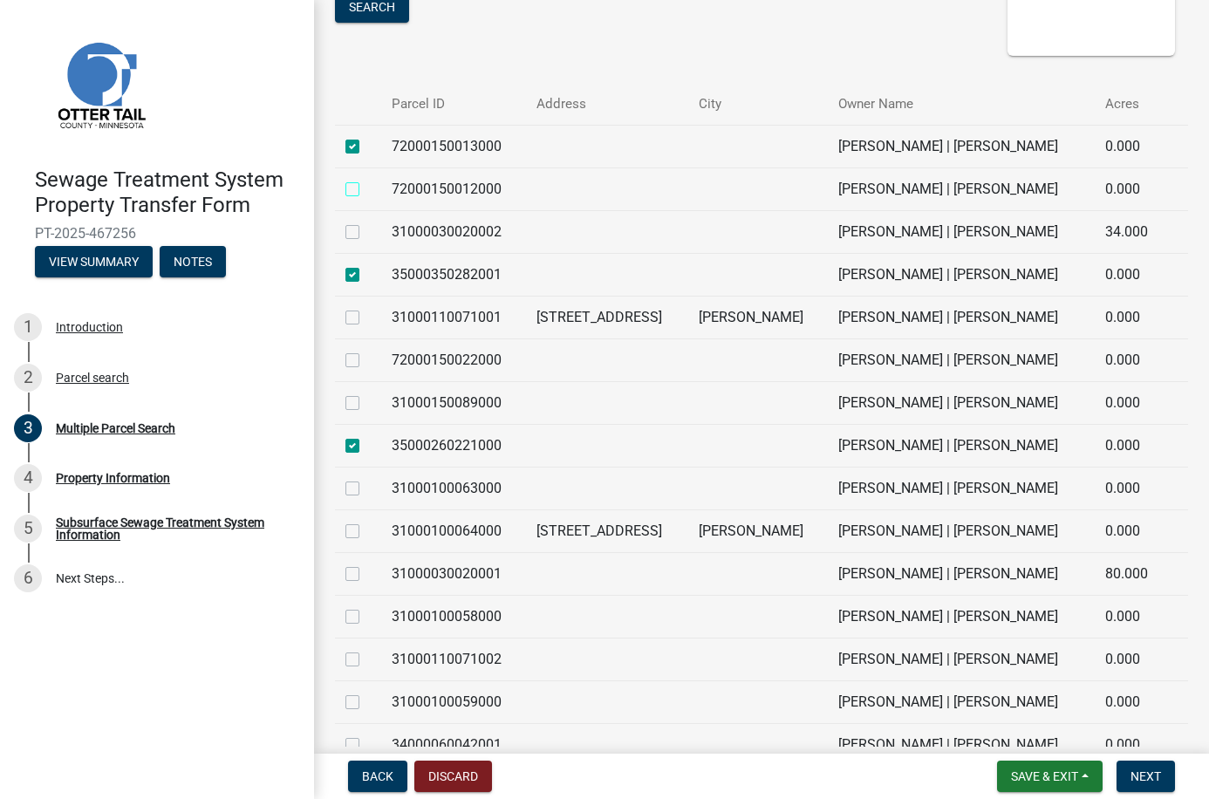
click at [366, 190] on input "checkbox" at bounding box center [371, 184] width 11 height 11
checkbox input "true"
click at [366, 350] on label at bounding box center [366, 350] width 0 height 0
click at [366, 360] on input "checkbox" at bounding box center [371, 355] width 11 height 11
checkbox input "true"
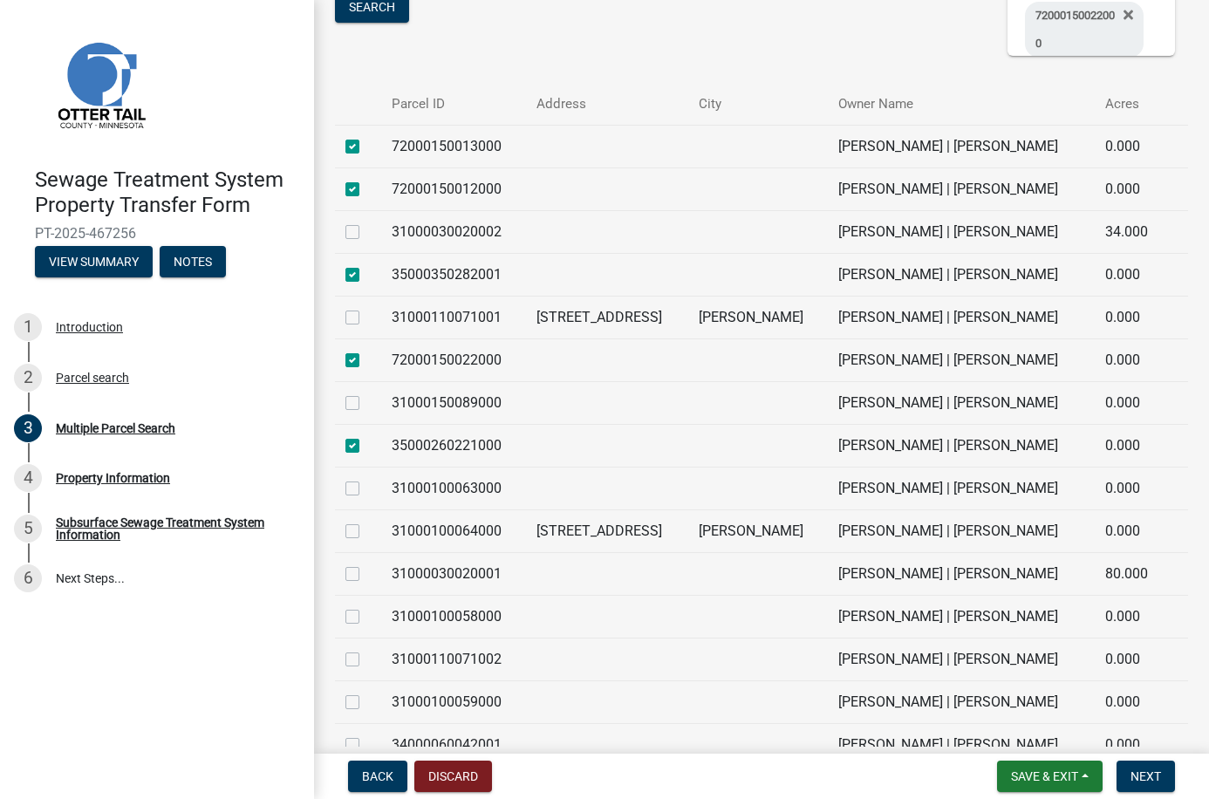
click at [366, 307] on label at bounding box center [366, 307] width 0 height 0
click at [366, 319] on input "checkbox" at bounding box center [371, 312] width 11 height 11
checkbox input "true"
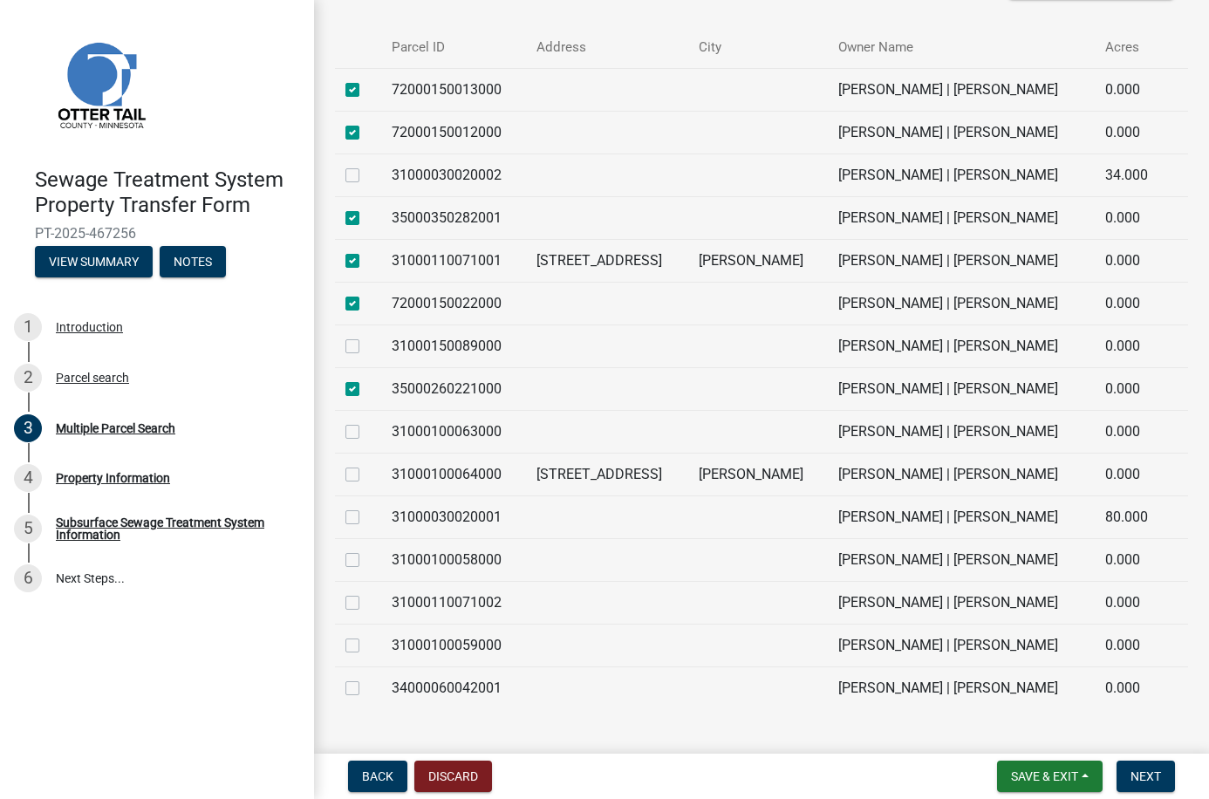
scroll to position [611, 0]
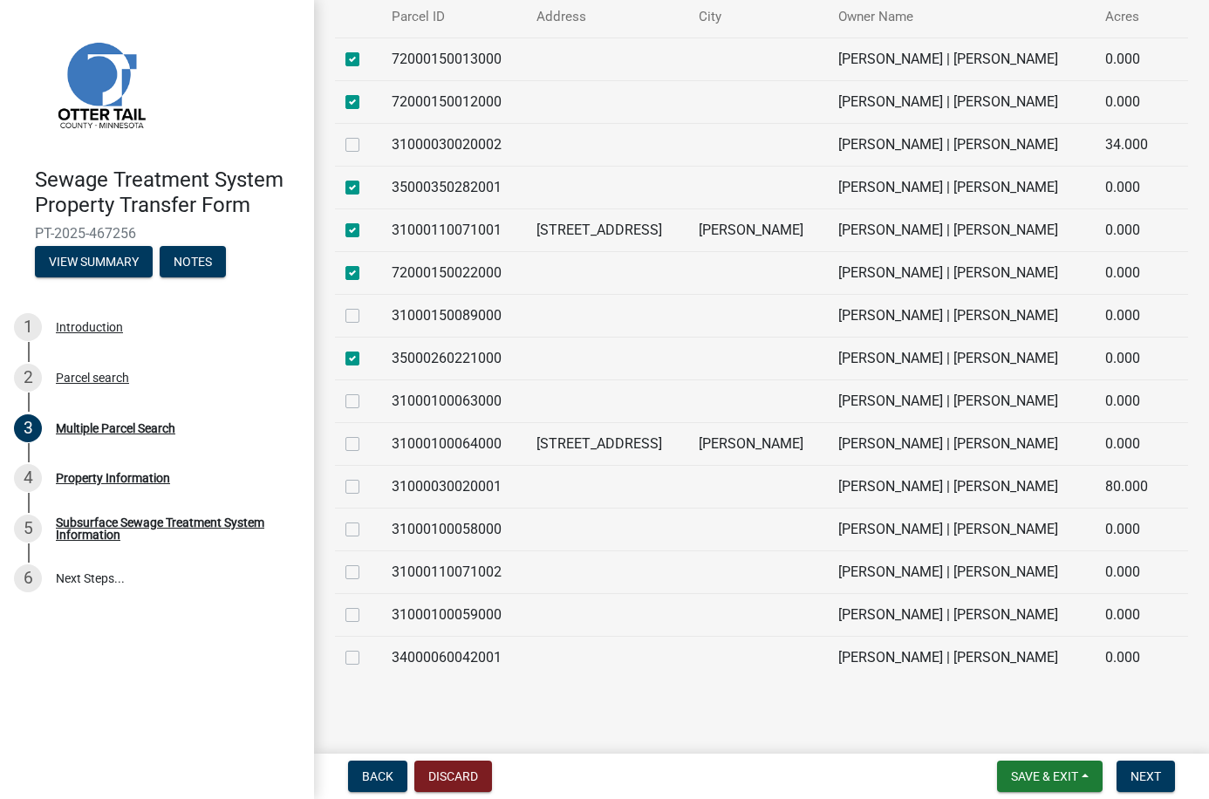
click at [366, 519] on label at bounding box center [366, 519] width 0 height 0
click at [366, 531] on input "checkbox" at bounding box center [371, 524] width 11 height 11
checkbox input "true"
click at [366, 605] on label at bounding box center [366, 605] width 0 height 0
click at [366, 610] on input "checkbox" at bounding box center [371, 610] width 11 height 11
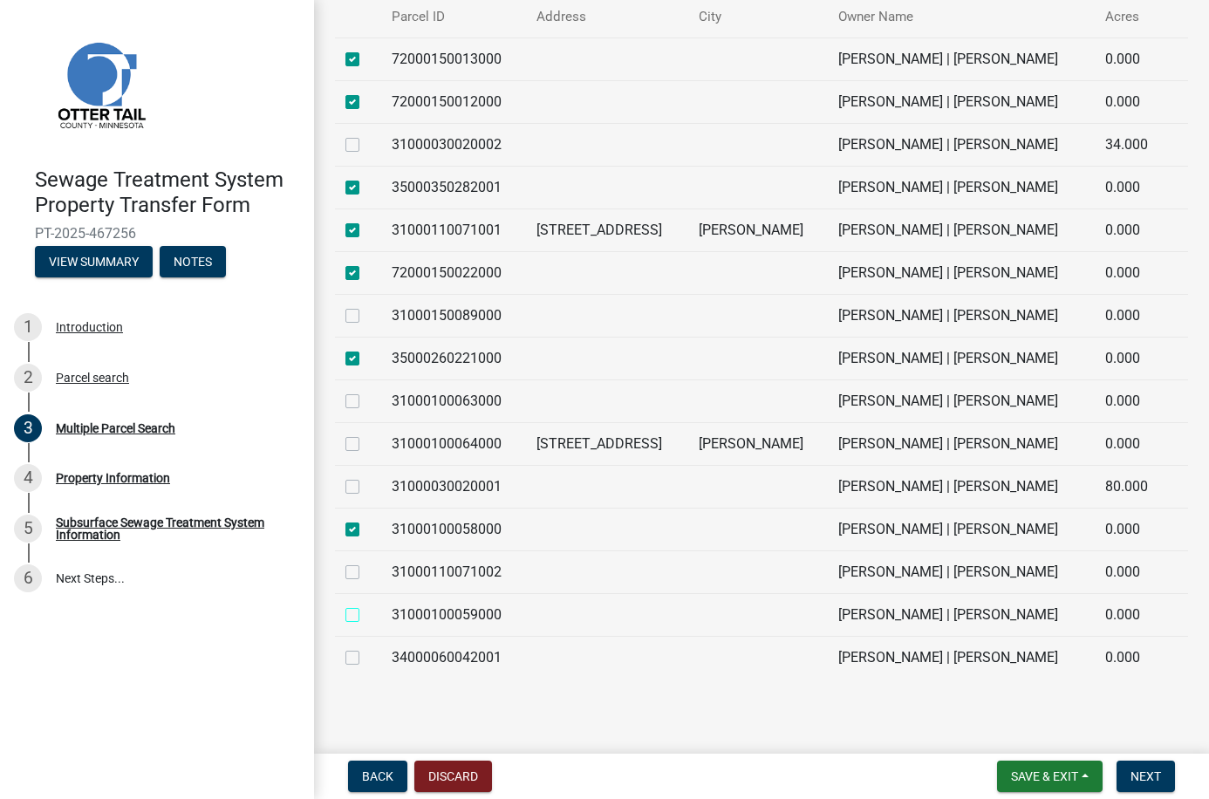
checkbox input "true"
click at [366, 391] on label at bounding box center [366, 391] width 0 height 0
click at [366, 402] on input "checkbox" at bounding box center [371, 396] width 11 height 11
checkbox input "true"
click at [366, 562] on label at bounding box center [366, 562] width 0 height 0
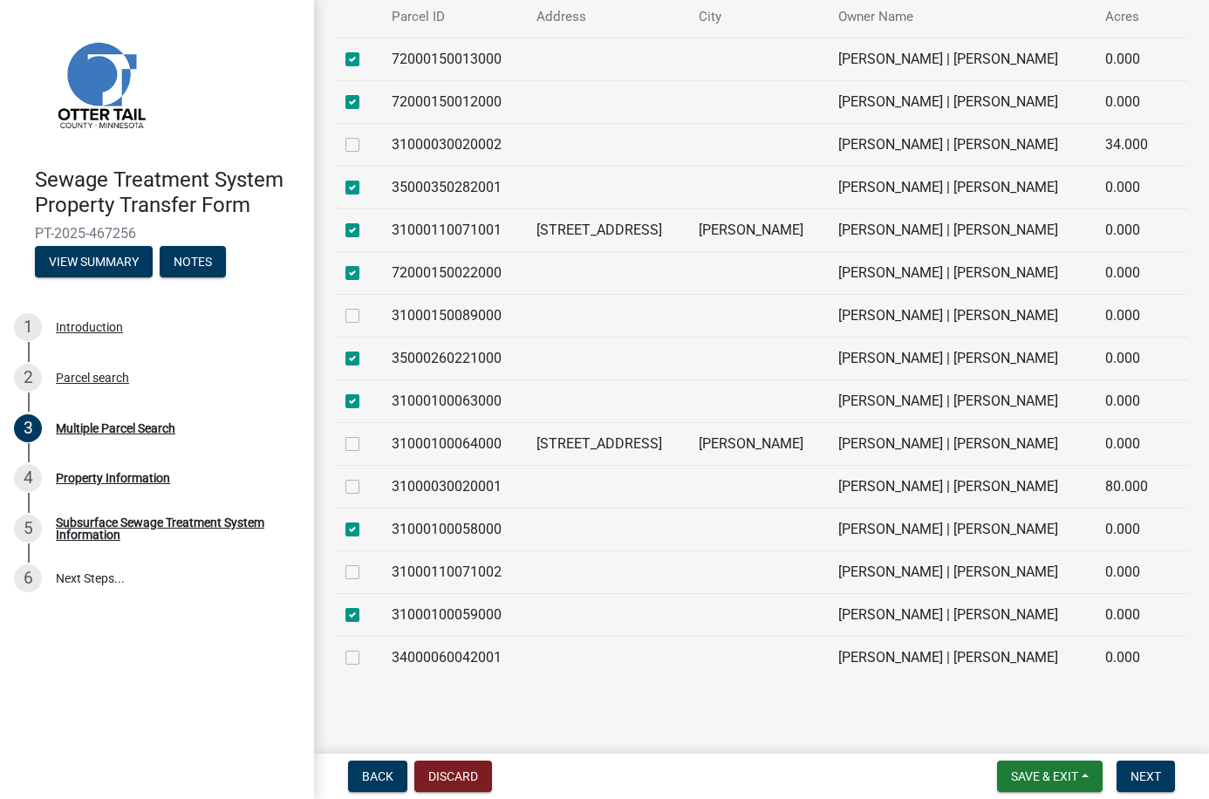
click at [366, 569] on input "checkbox" at bounding box center [371, 567] width 11 height 11
checkbox input "true"
click at [366, 305] on label at bounding box center [366, 305] width 0 height 0
click at [366, 311] on input "checkbox" at bounding box center [371, 310] width 11 height 11
checkbox input "true"
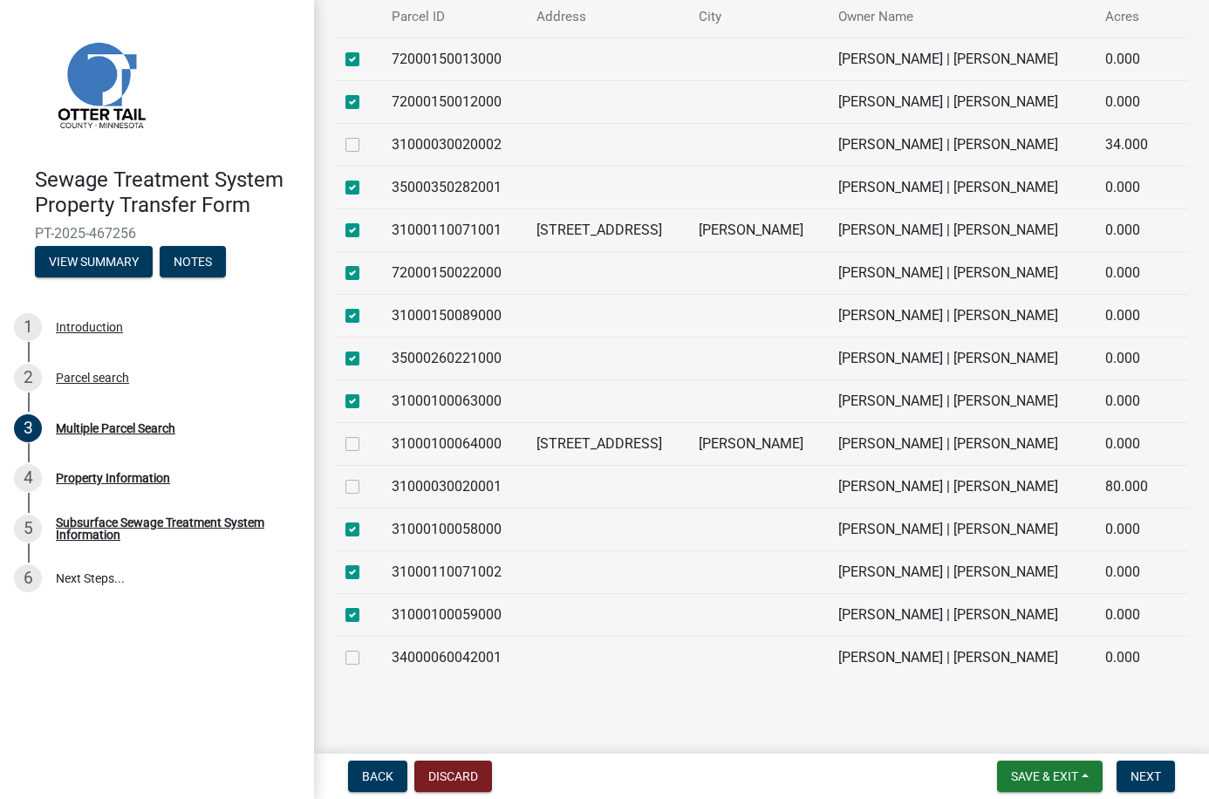
click at [366, 434] on label at bounding box center [366, 434] width 0 height 0
click at [366, 442] on input "checkbox" at bounding box center [371, 439] width 11 height 11
checkbox input "true"
click at [366, 647] on label at bounding box center [366, 647] width 0 height 0
click at [366, 657] on input "checkbox" at bounding box center [371, 652] width 11 height 11
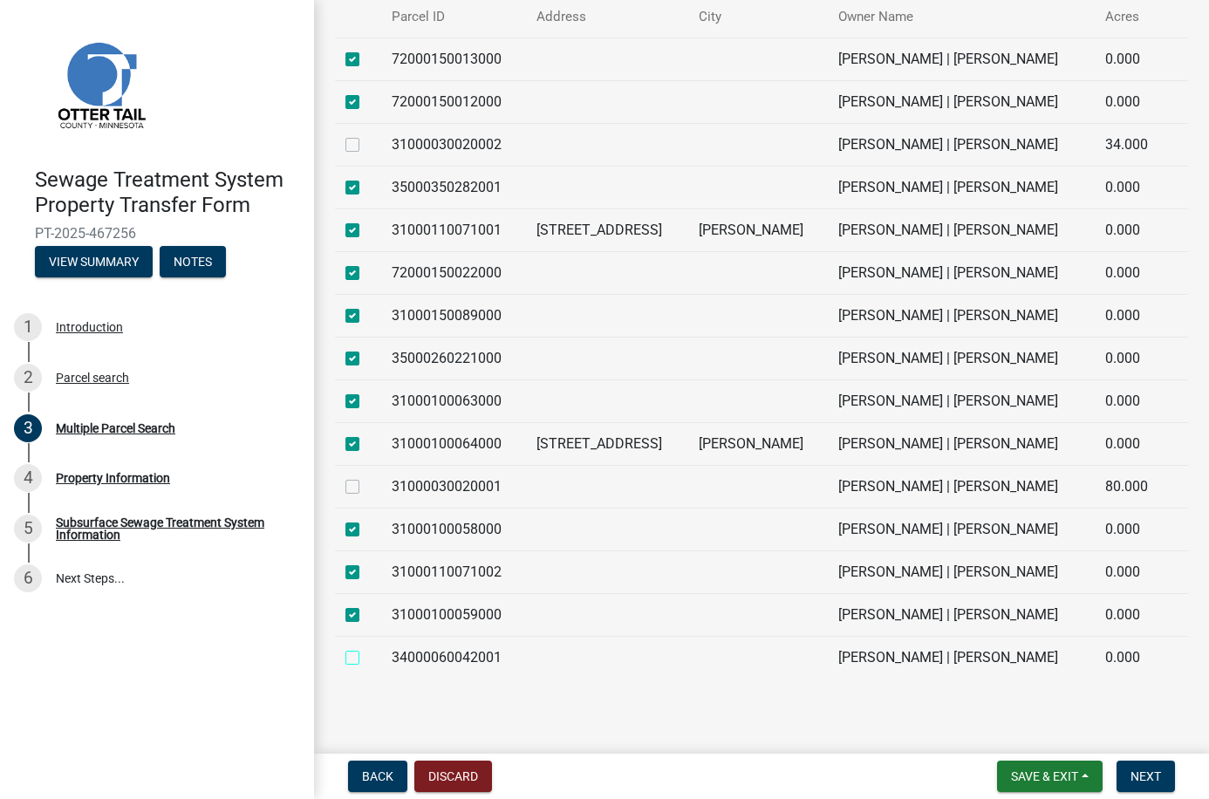
checkbox input "true"
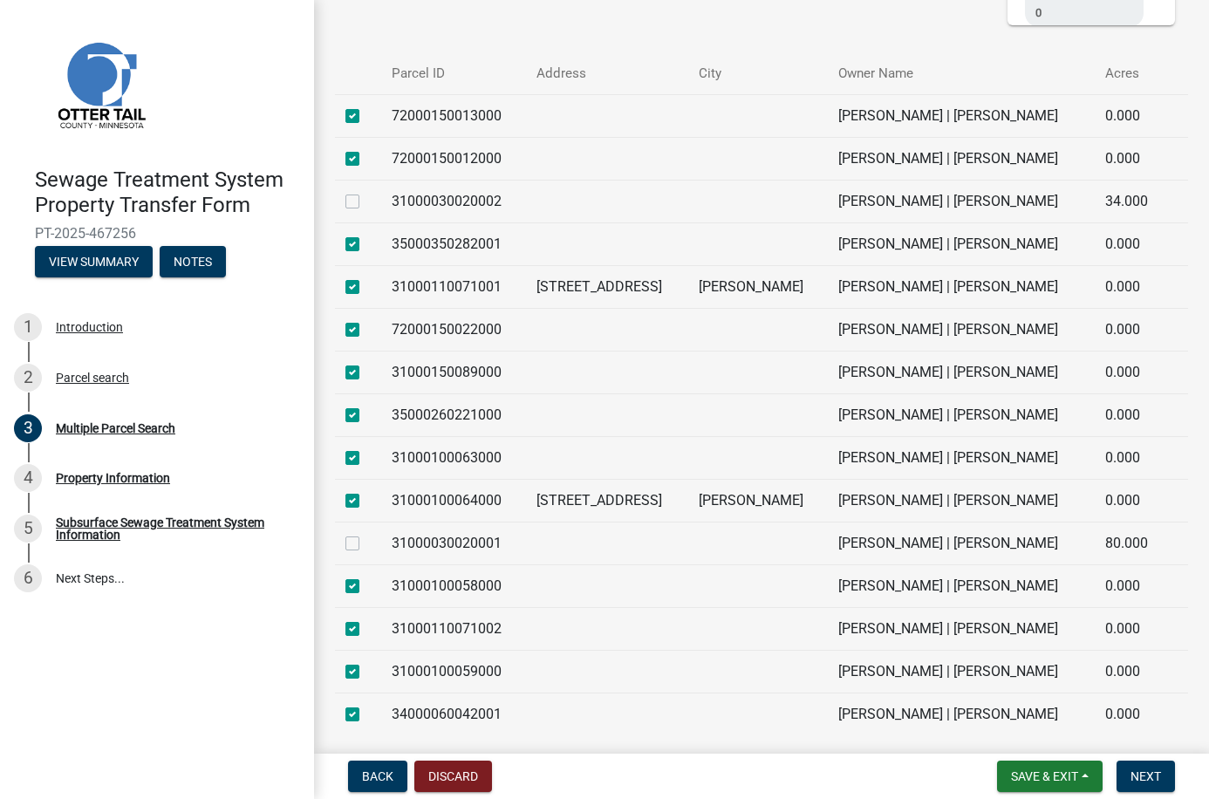
scroll to position [524, 0]
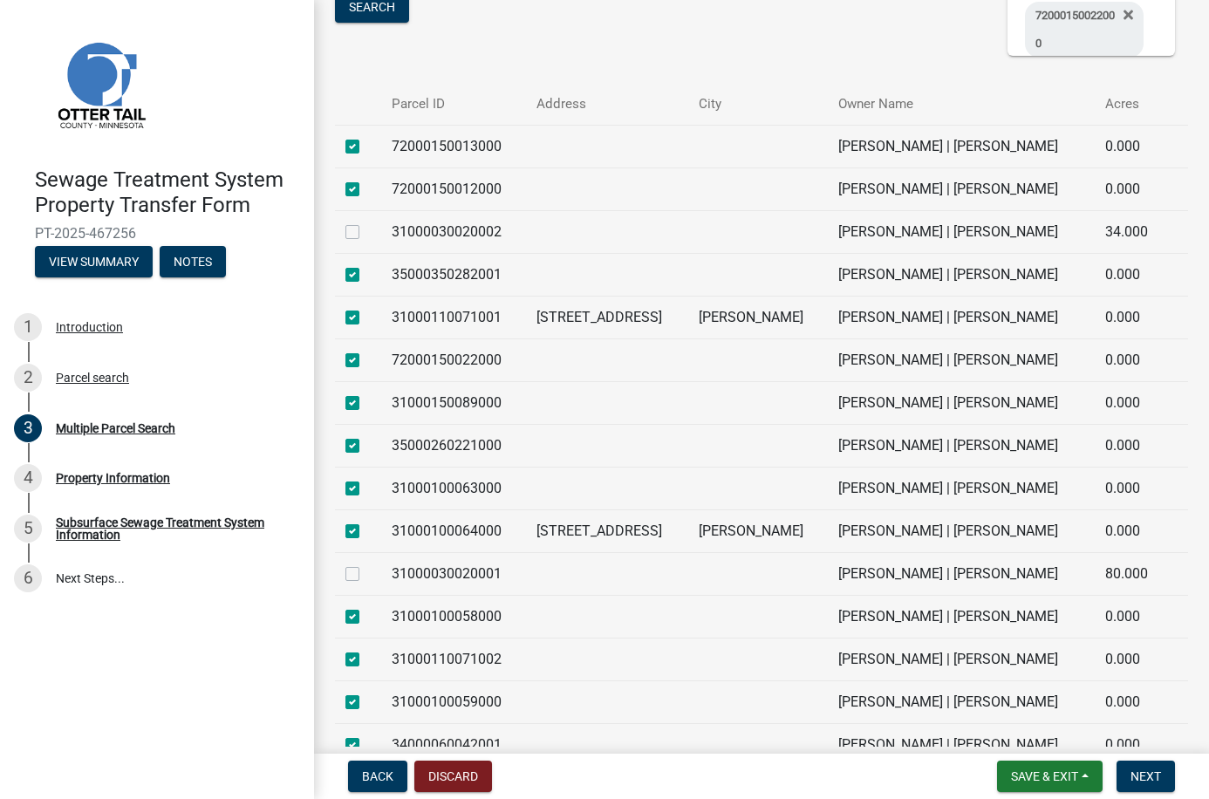
click at [366, 564] on label at bounding box center [366, 564] width 0 height 0
click at [366, 575] on input "checkbox" at bounding box center [371, 569] width 11 height 11
checkbox input "true"
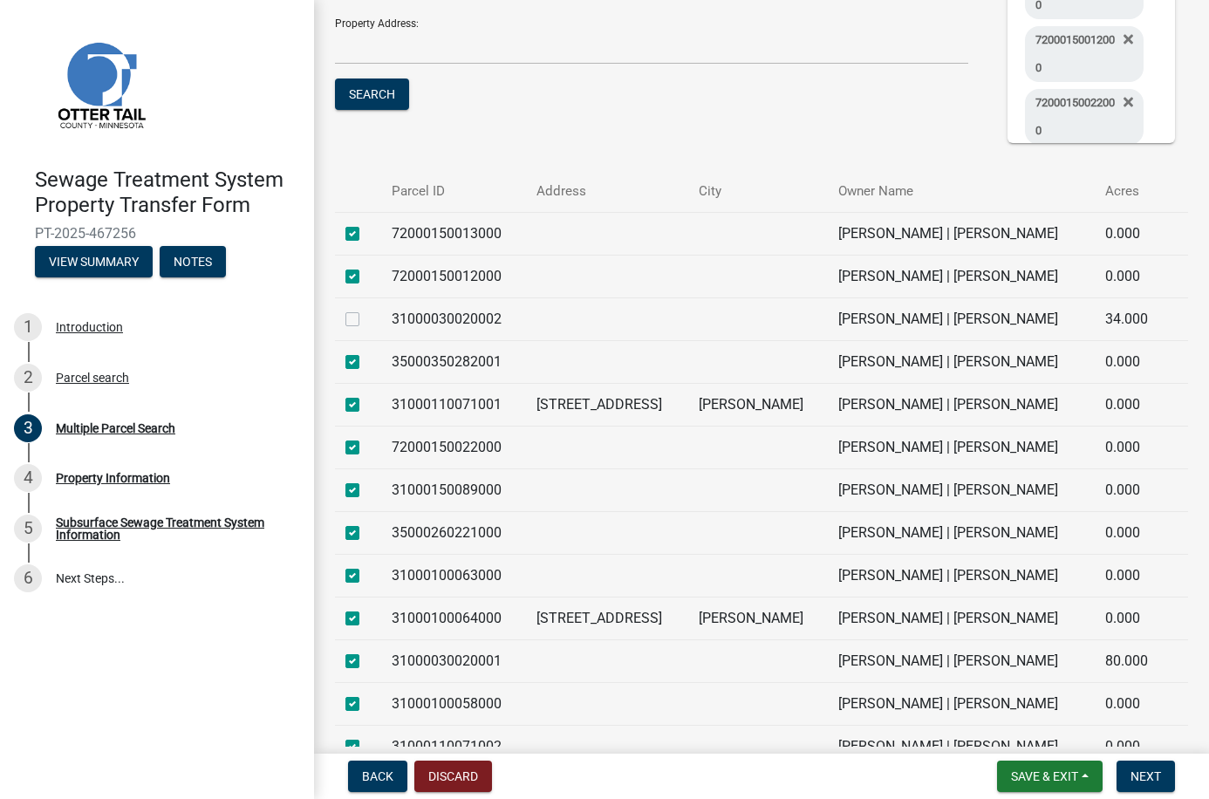
click at [366, 309] on label at bounding box center [366, 309] width 0 height 0
click at [366, 320] on input "checkbox" at bounding box center [371, 314] width 11 height 11
checkbox input "true"
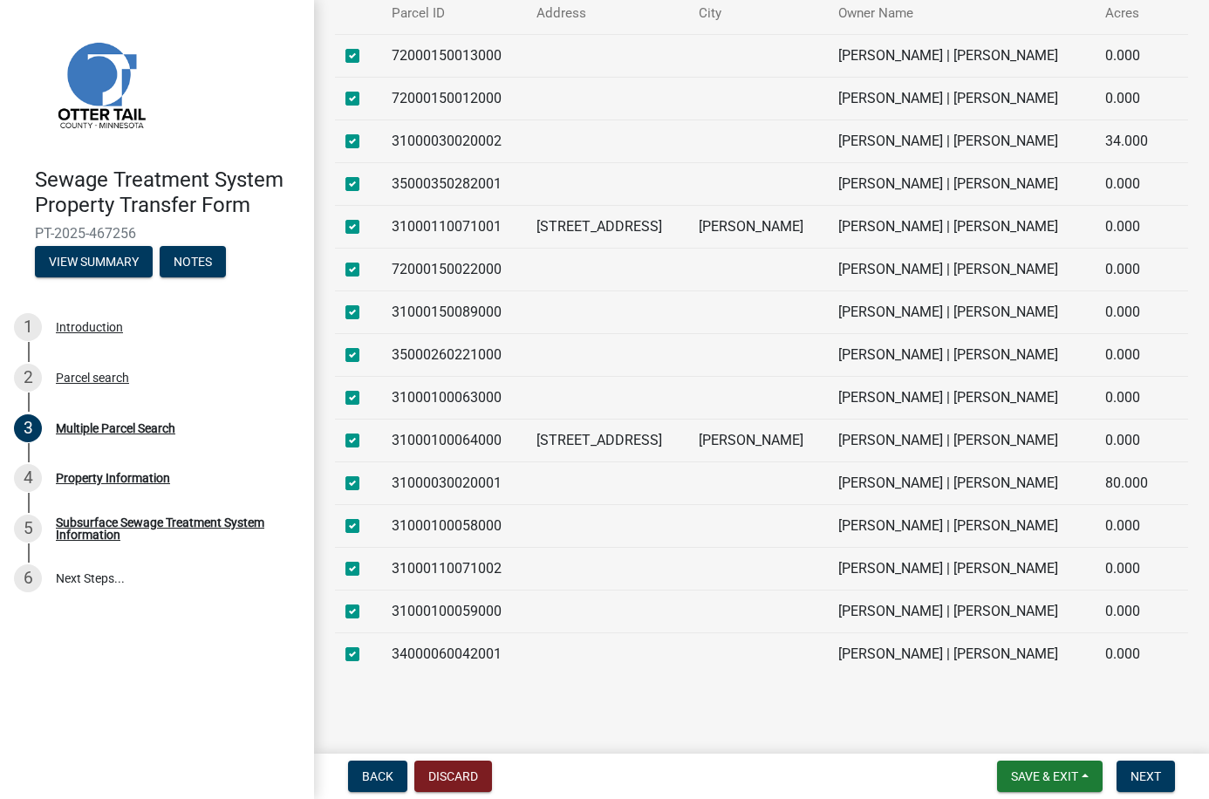
scroll to position [625, 0]
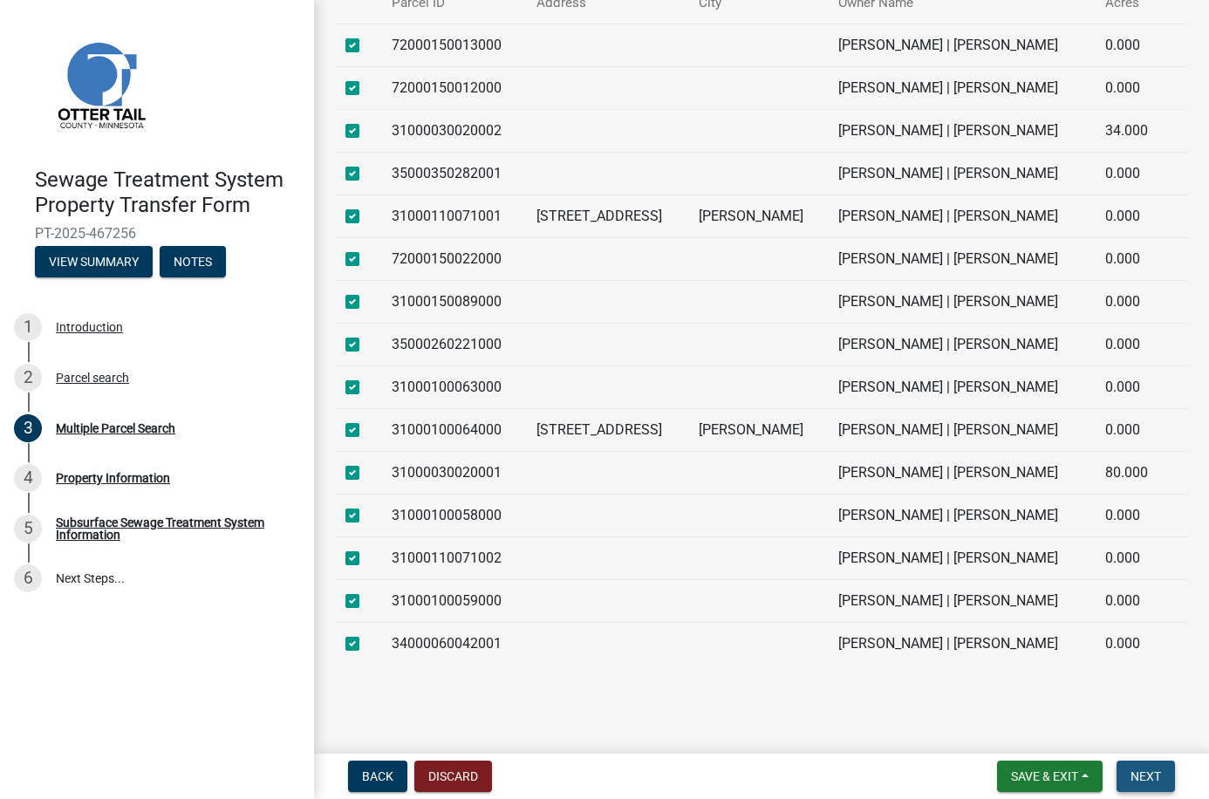
click at [1144, 771] on span "Next" at bounding box center [1146, 777] width 31 height 14
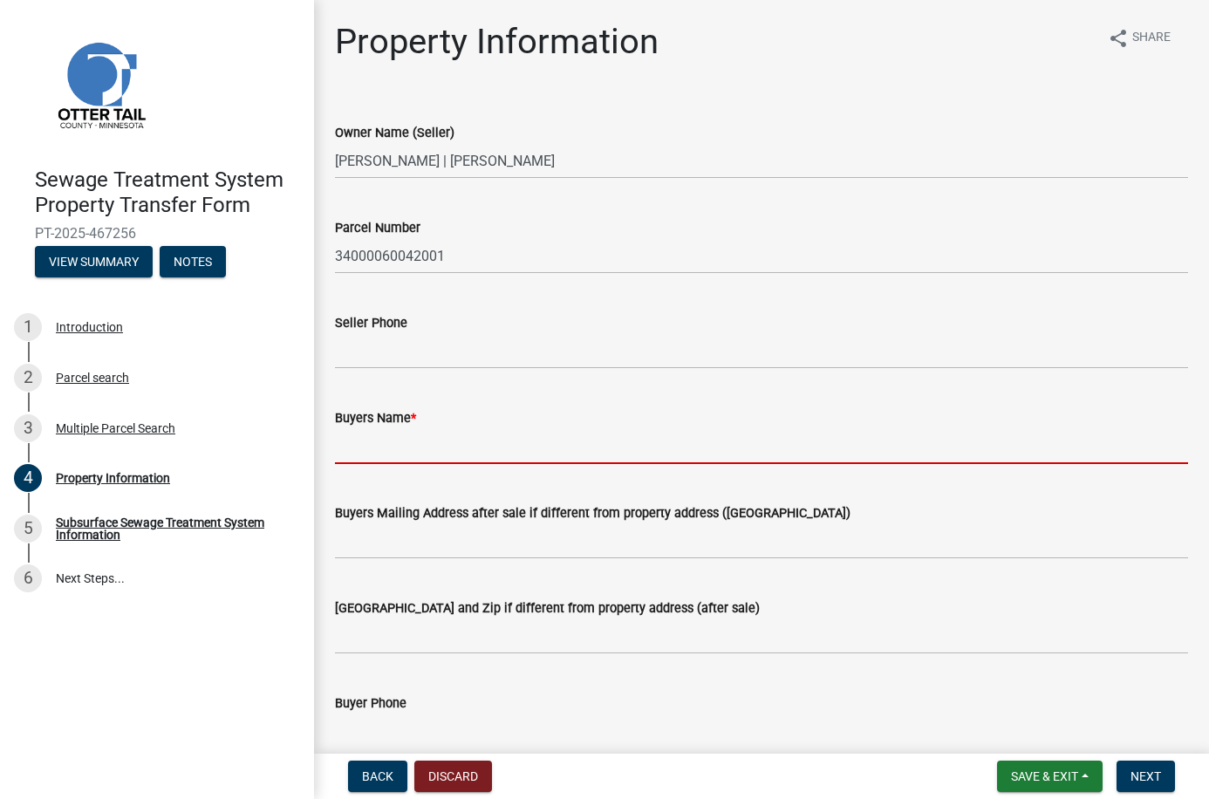
click at [407, 452] on input "Buyers Name *" at bounding box center [761, 446] width 853 height 36
click at [514, 452] on input "[PERSON_NAME]" at bounding box center [761, 446] width 853 height 36
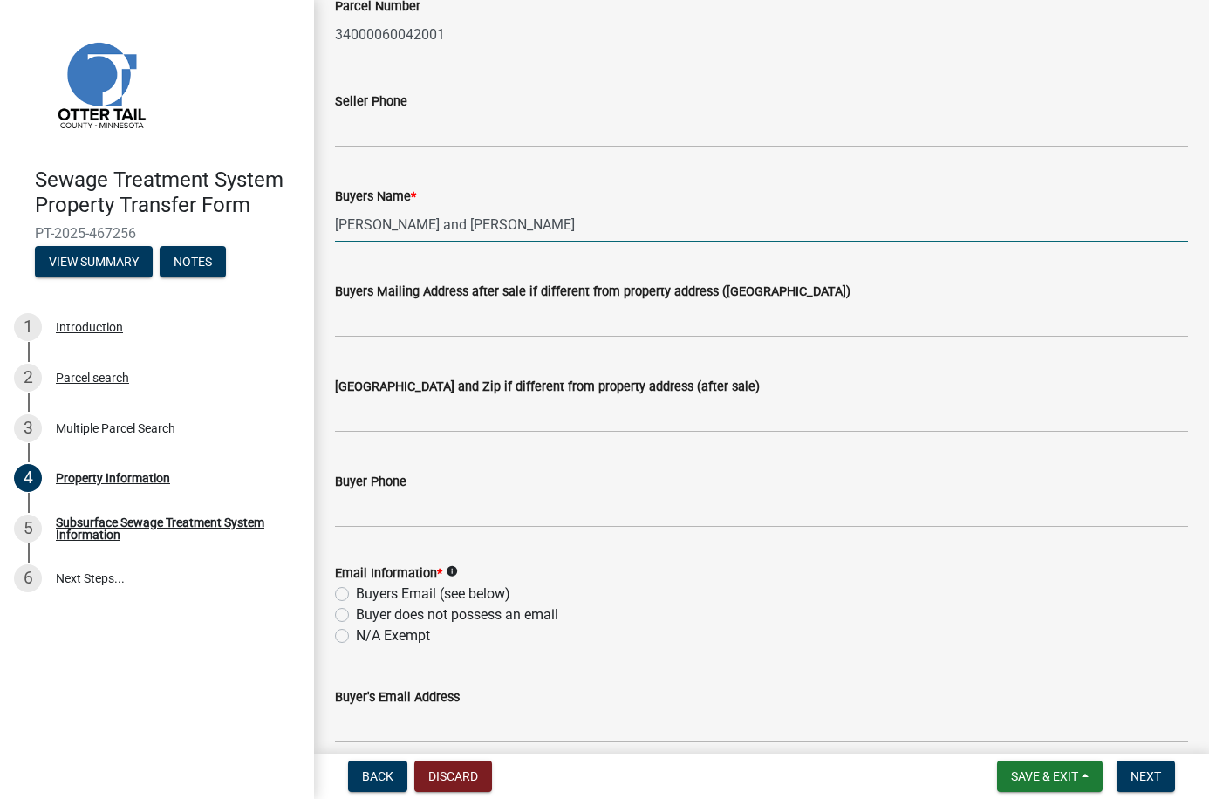
scroll to position [262, 0]
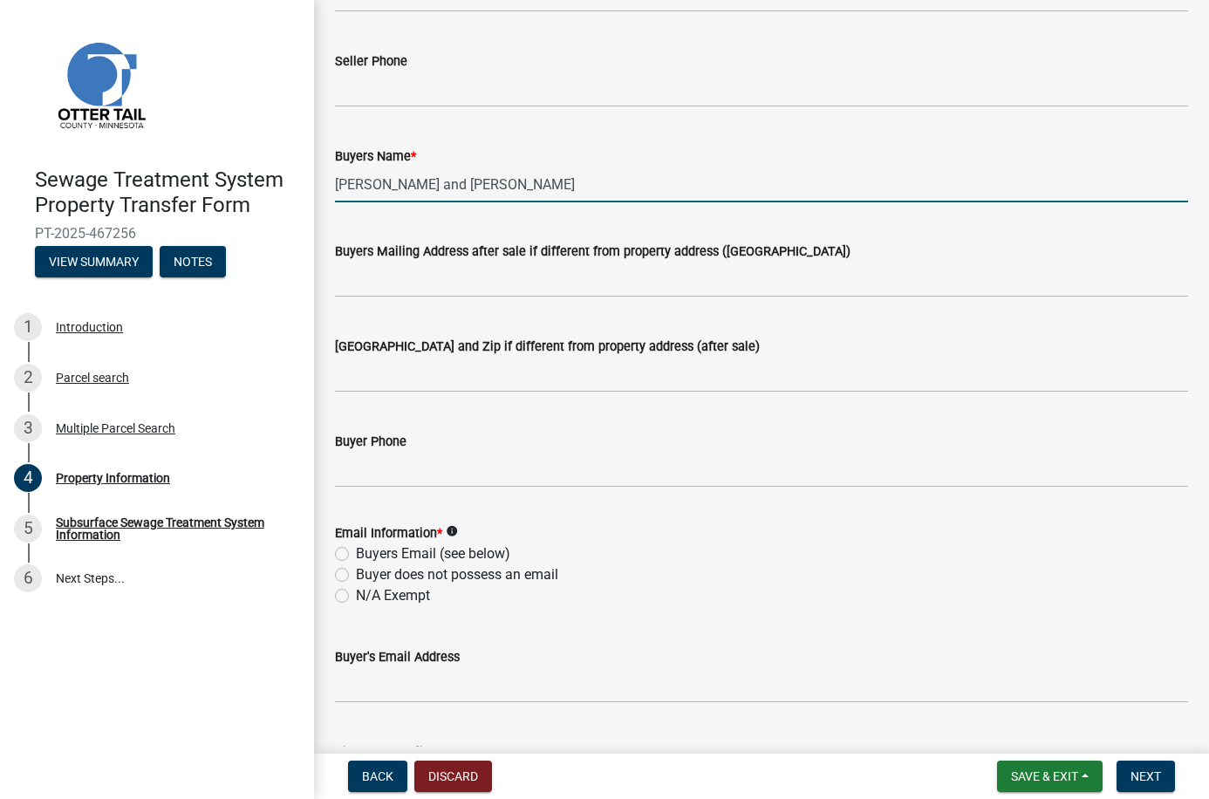
type input "[PERSON_NAME] and [PERSON_NAME]"
click at [356, 594] on label "N/A Exempt" at bounding box center [393, 596] width 74 height 21
click at [356, 594] on input "N/A Exempt" at bounding box center [361, 591] width 11 height 11
radio input "true"
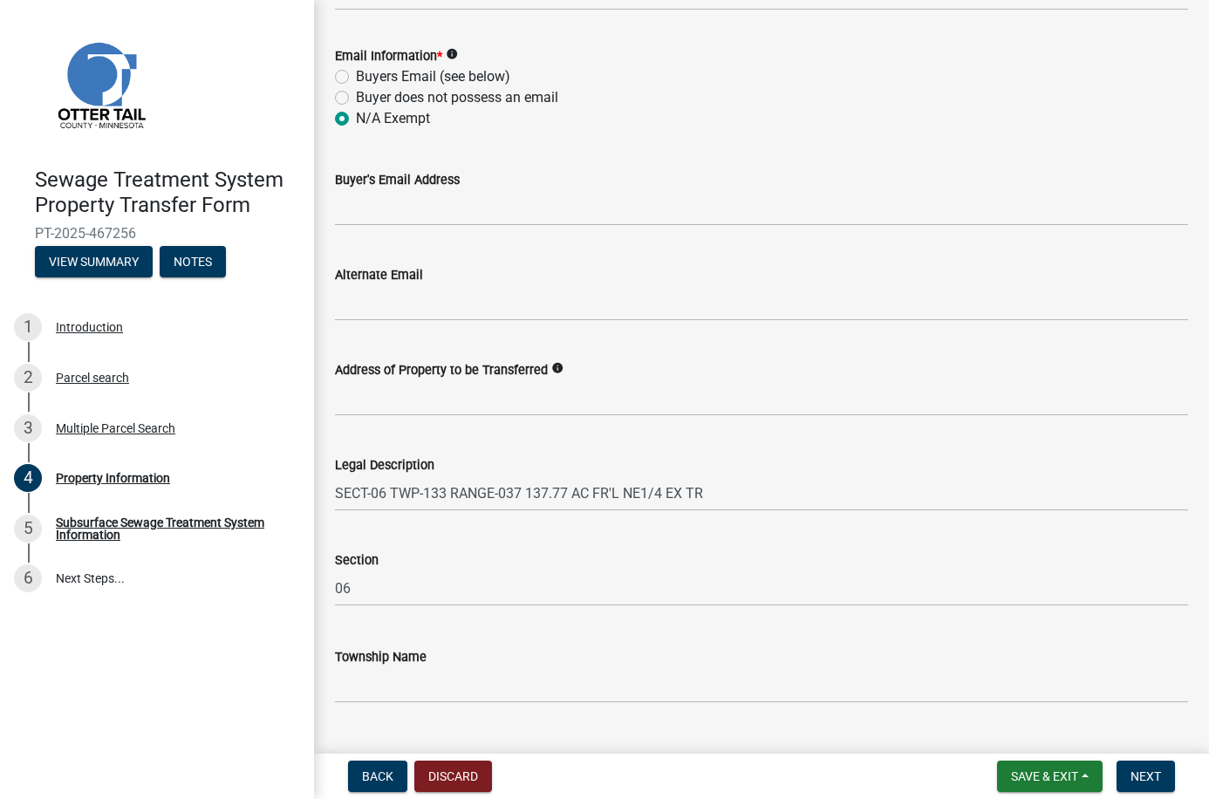
scroll to position [777, 0]
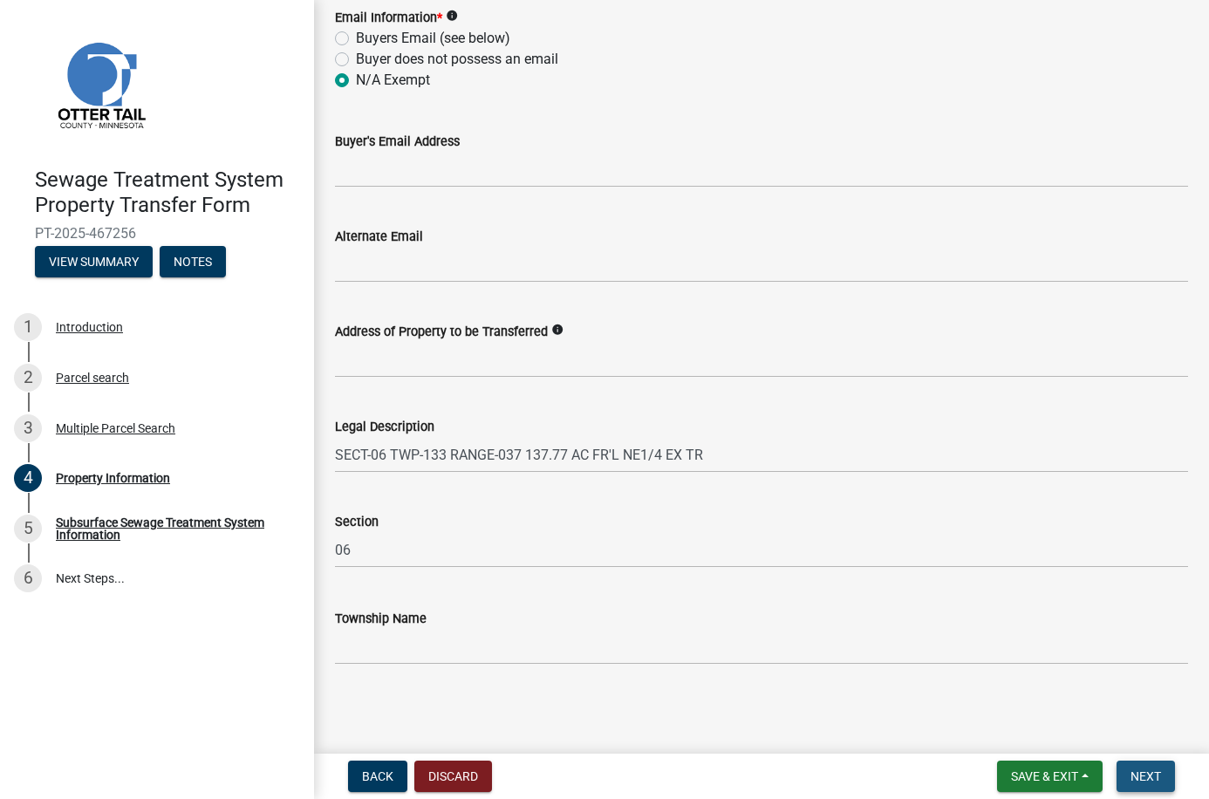
click at [1134, 779] on span "Next" at bounding box center [1146, 777] width 31 height 14
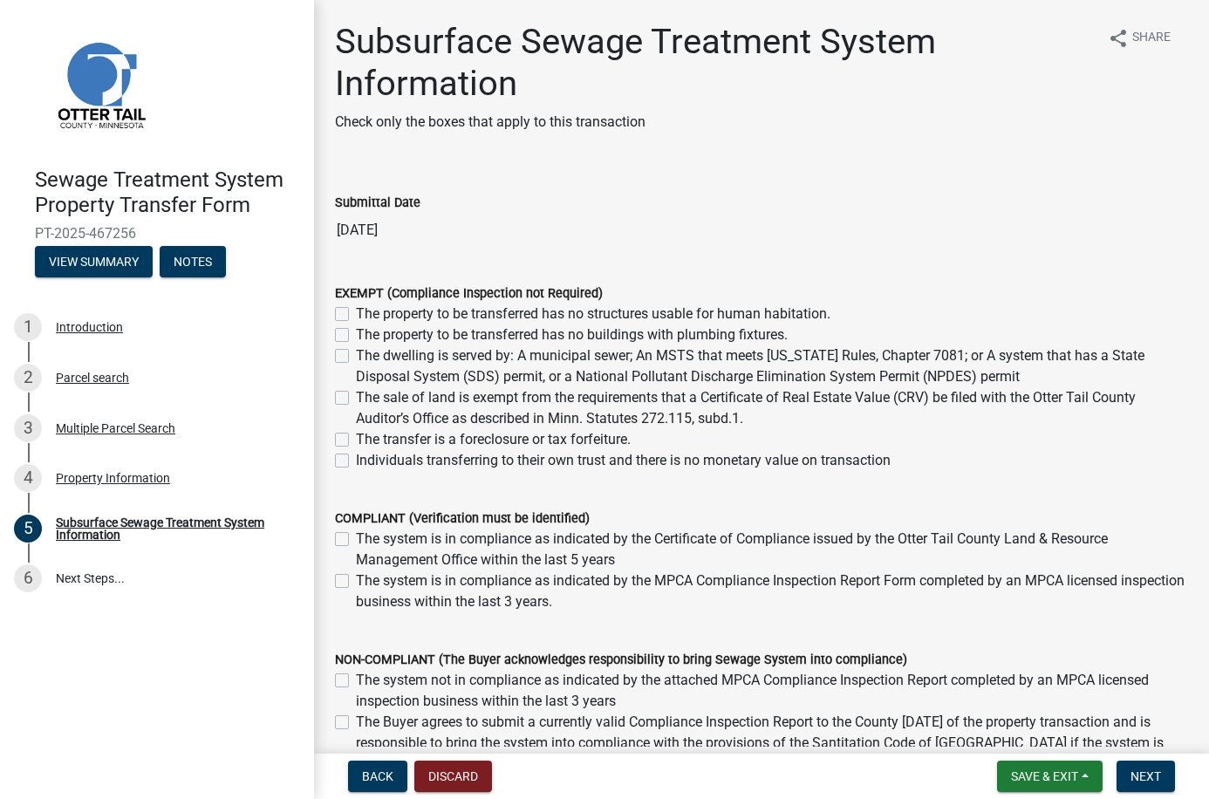
click at [356, 395] on label "The sale of land is exempt from the requirements that a Certificate of Real Est…" at bounding box center [772, 408] width 832 height 42
click at [356, 395] on input "The sale of land is exempt from the requirements that a Certificate of Real Est…" at bounding box center [361, 392] width 11 height 11
checkbox input "true"
checkbox input "false"
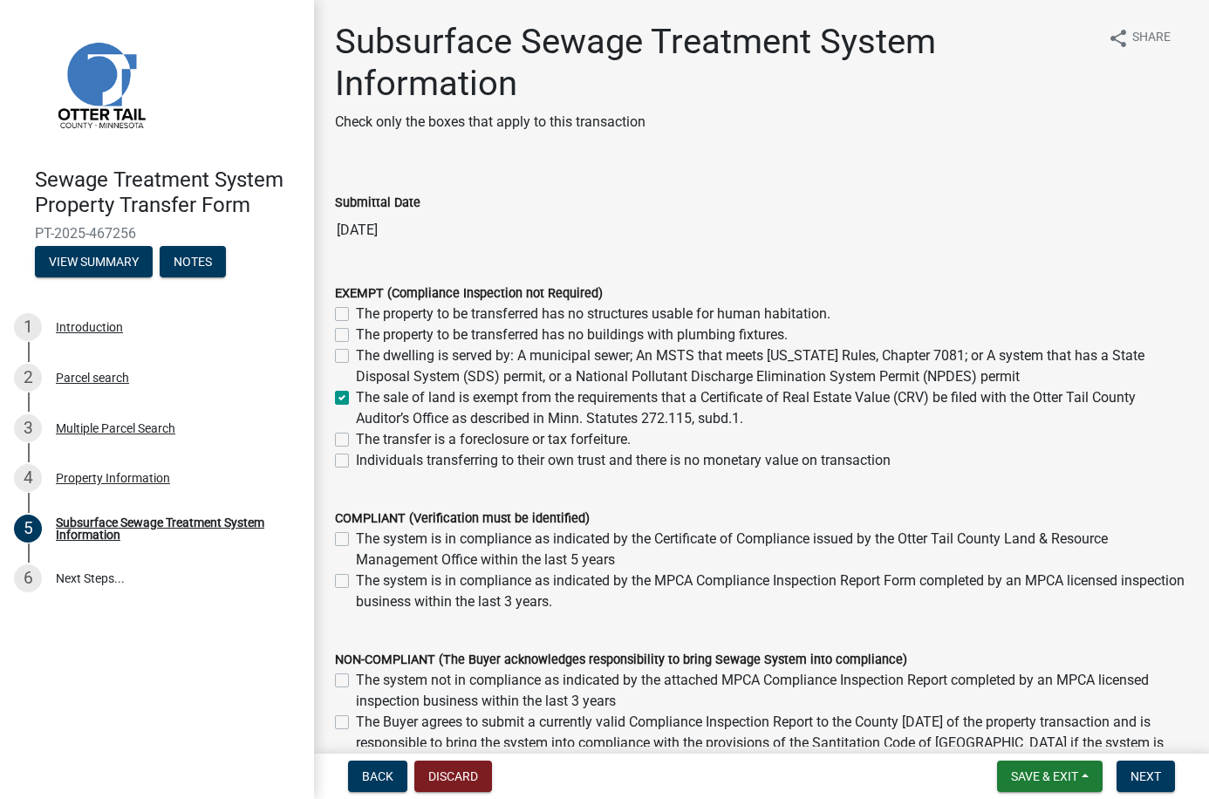
checkbox input "false"
checkbox input "true"
checkbox input "false"
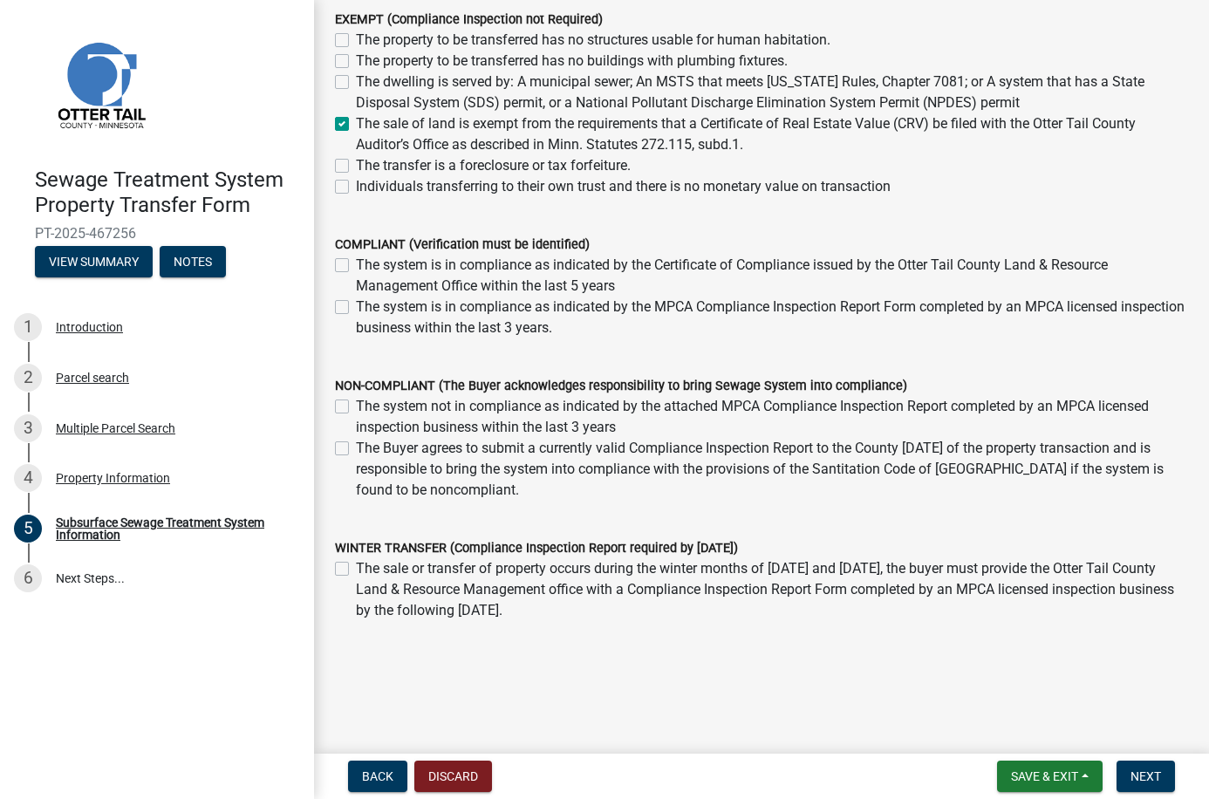
scroll to position [288, 0]
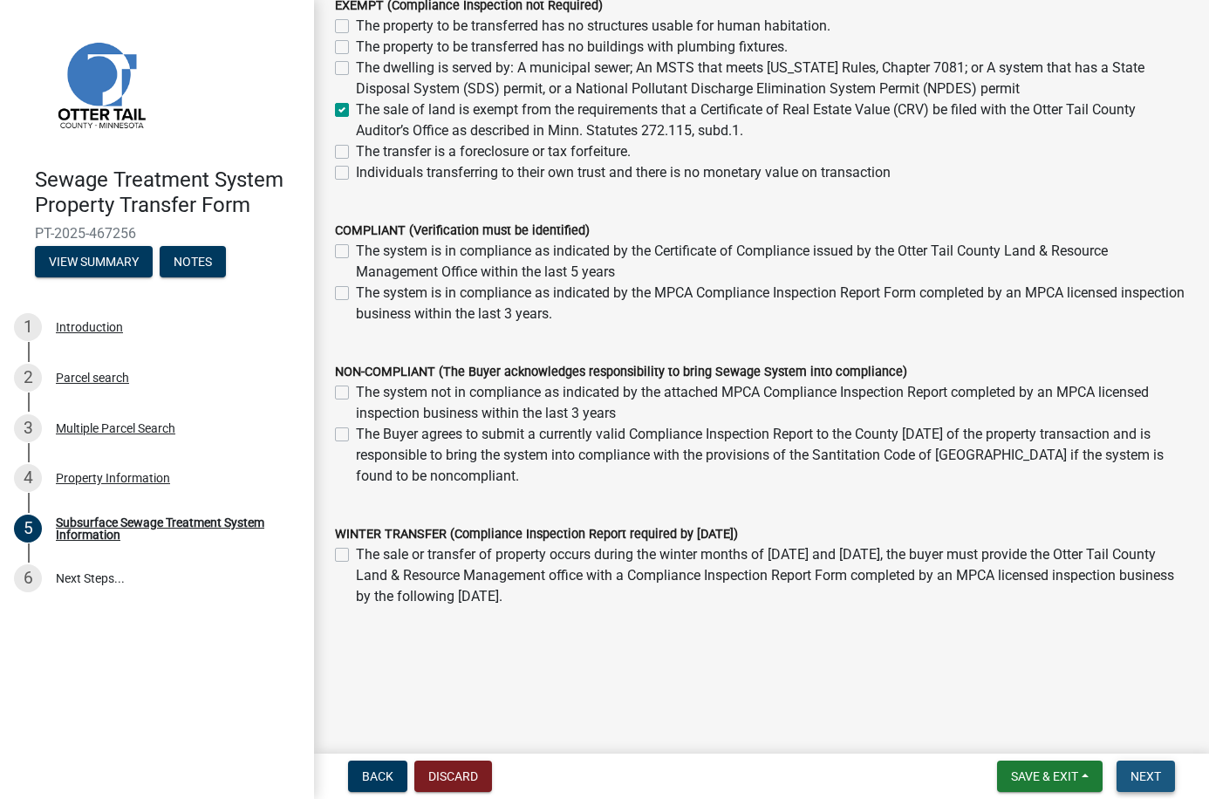
click at [1166, 772] on button "Next" at bounding box center [1146, 776] width 58 height 31
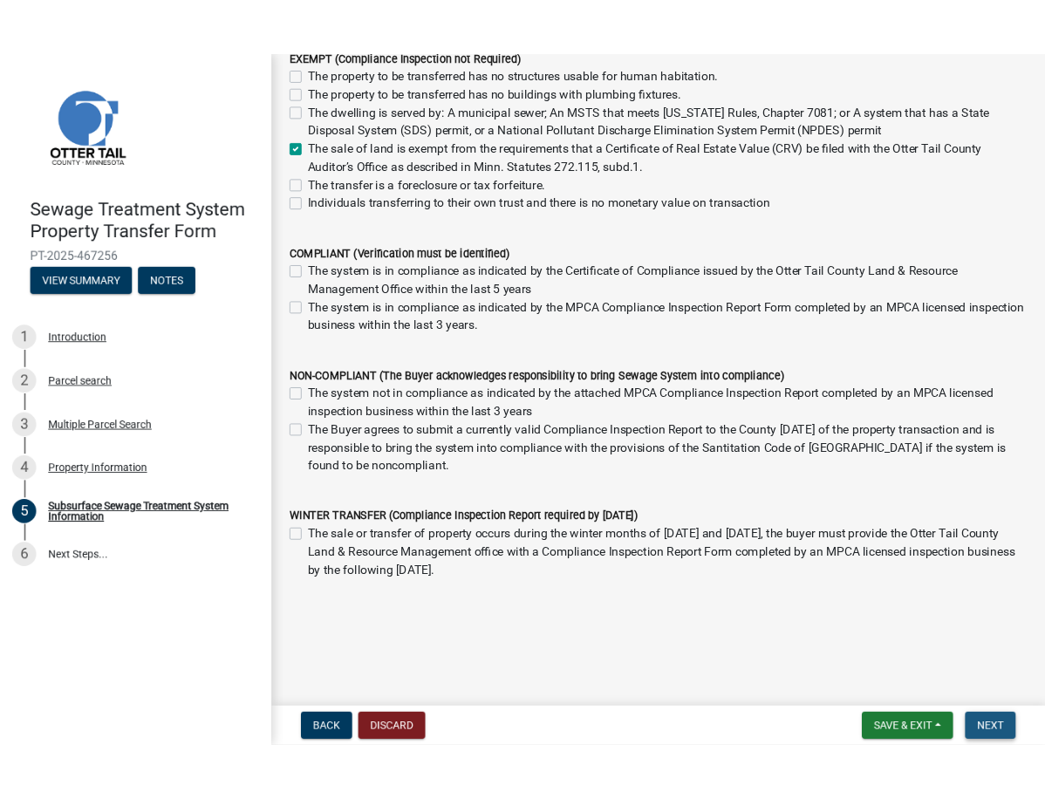
scroll to position [0, 0]
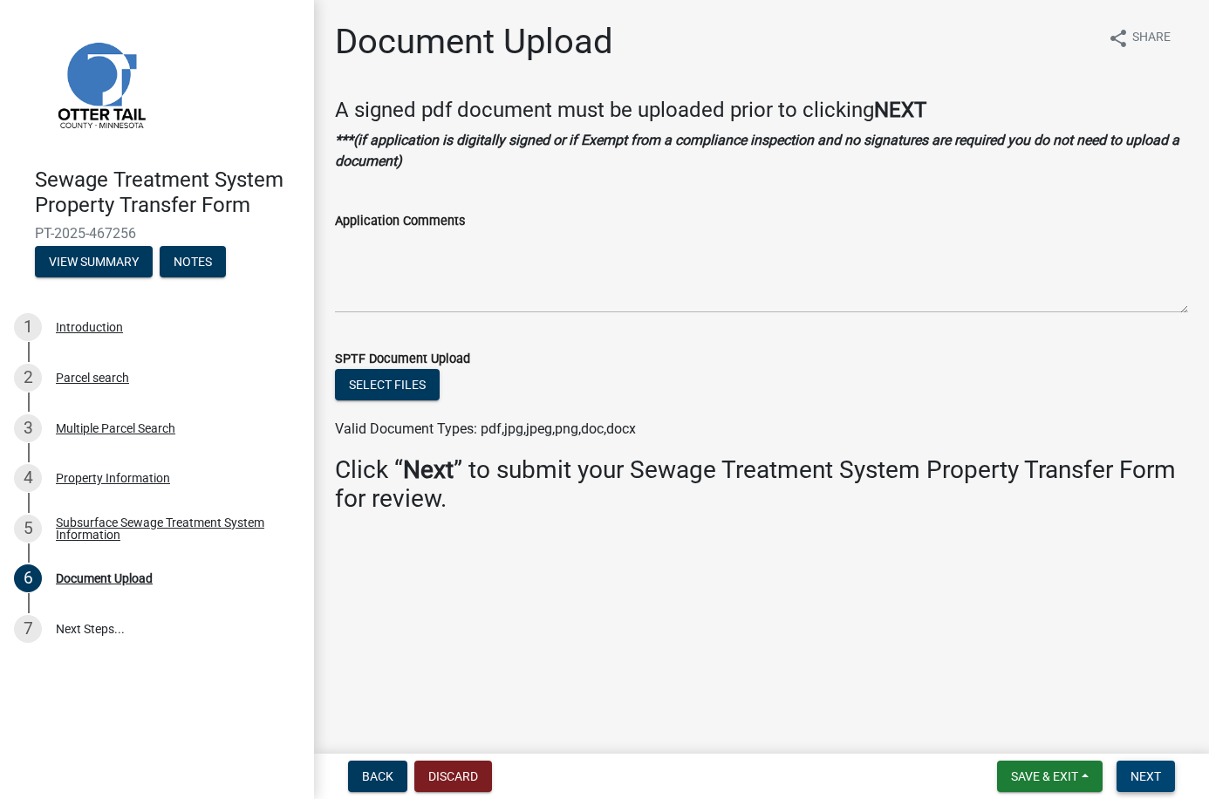
click at [1146, 781] on span "Next" at bounding box center [1146, 777] width 31 height 14
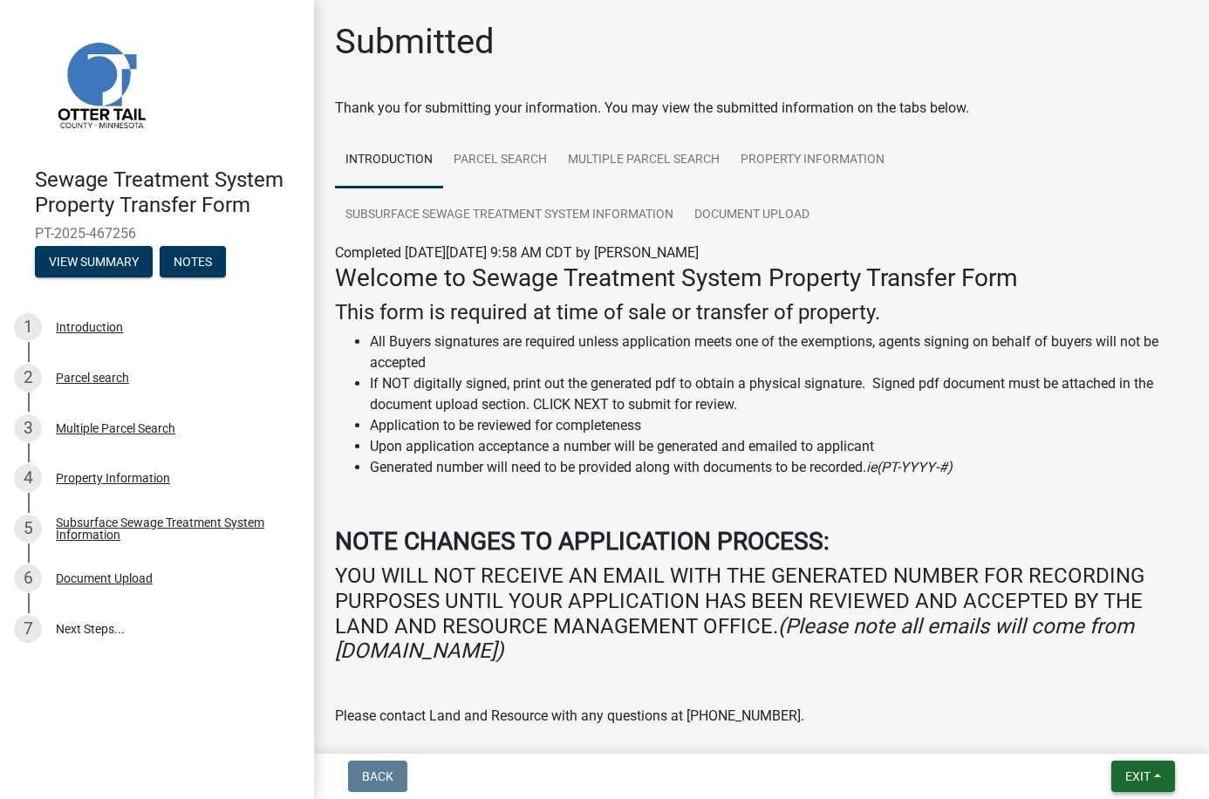
click at [1147, 773] on span "Exit" at bounding box center [1138, 777] width 25 height 14
click at [1136, 736] on button "Save & Exit" at bounding box center [1106, 731] width 140 height 42
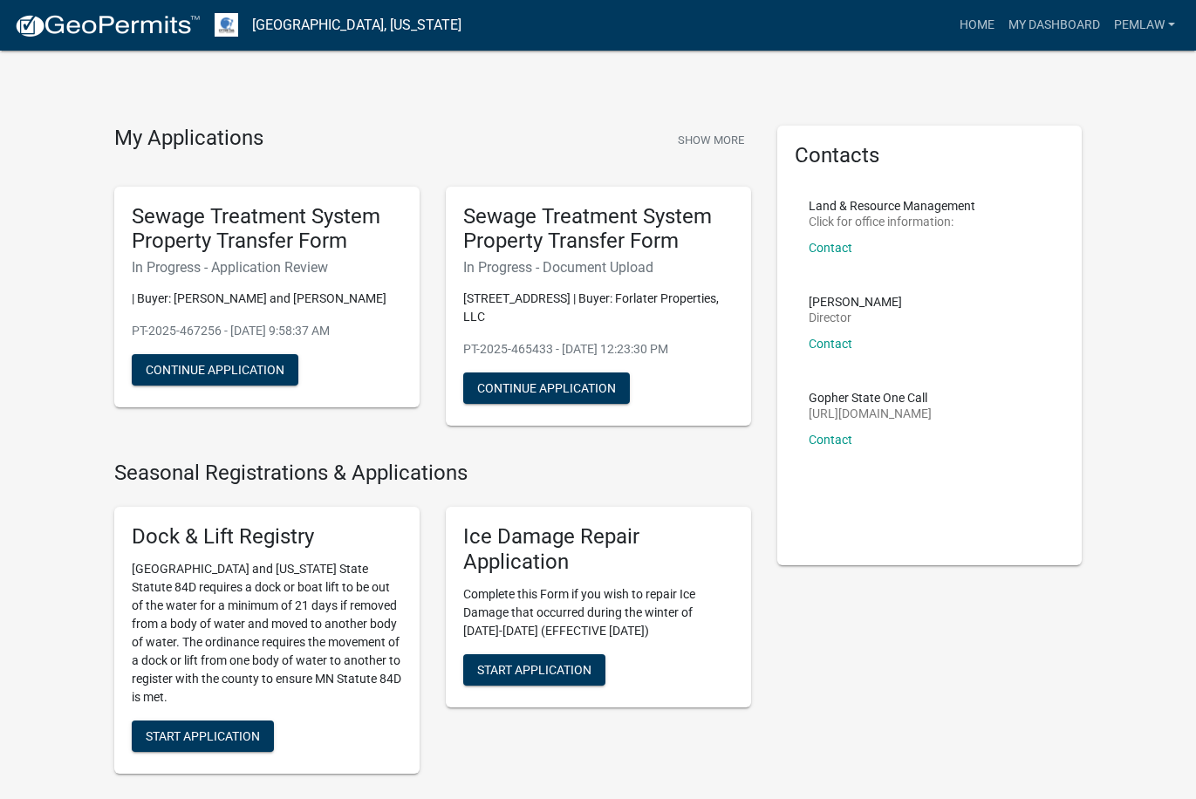
click at [1080, 16] on link "My Dashboard" at bounding box center [1055, 25] width 106 height 33
